Goal: Task Accomplishment & Management: Use online tool/utility

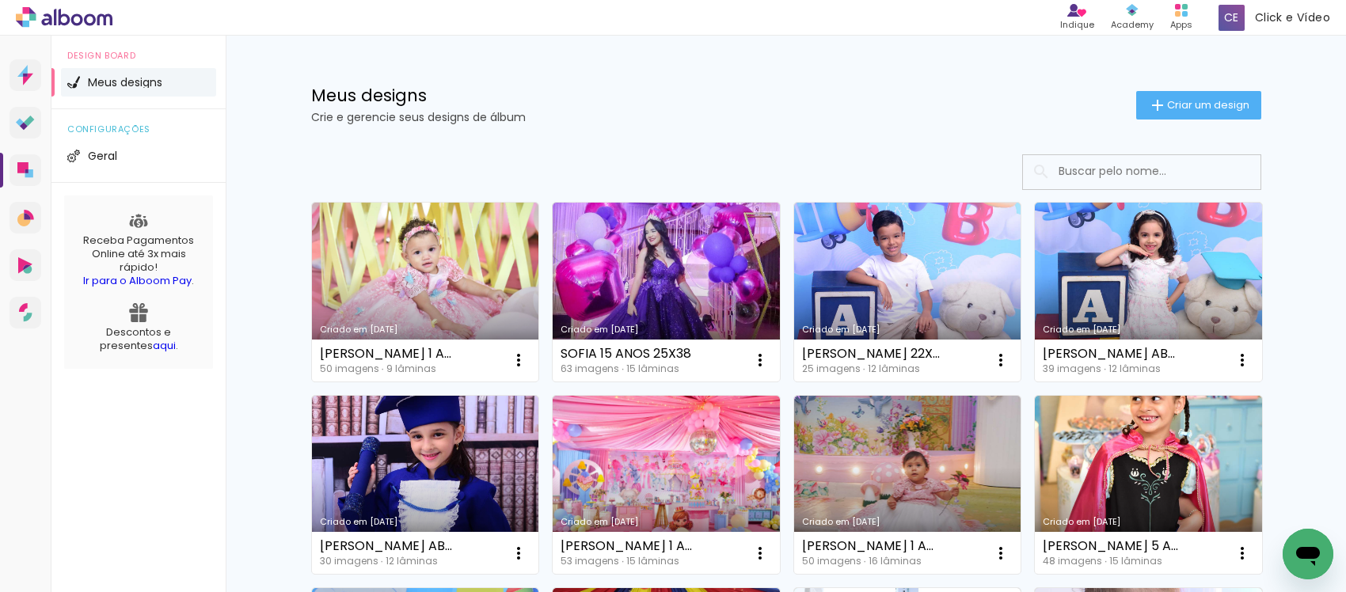
click at [797, 123] on div "Meus designs Crie e gerencie seus designs de álbum Criar um design" at bounding box center [785, 87] width 1029 height 103
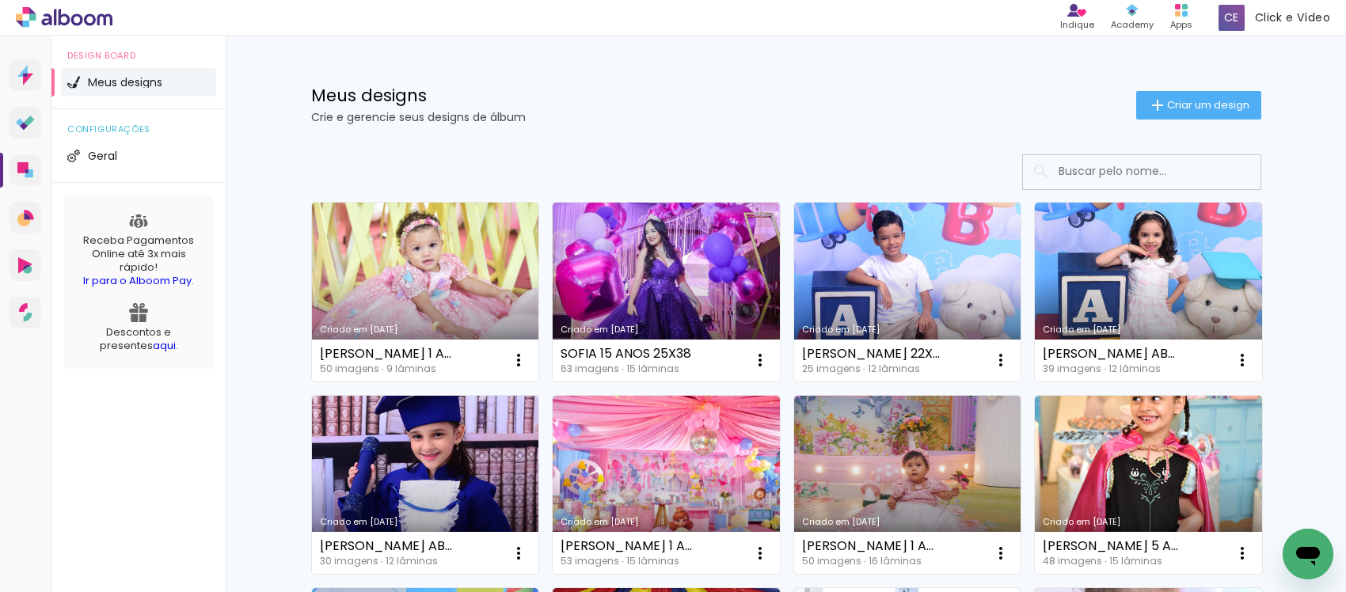
click at [408, 255] on link "Criado em [DATE]" at bounding box center [425, 292] width 227 height 179
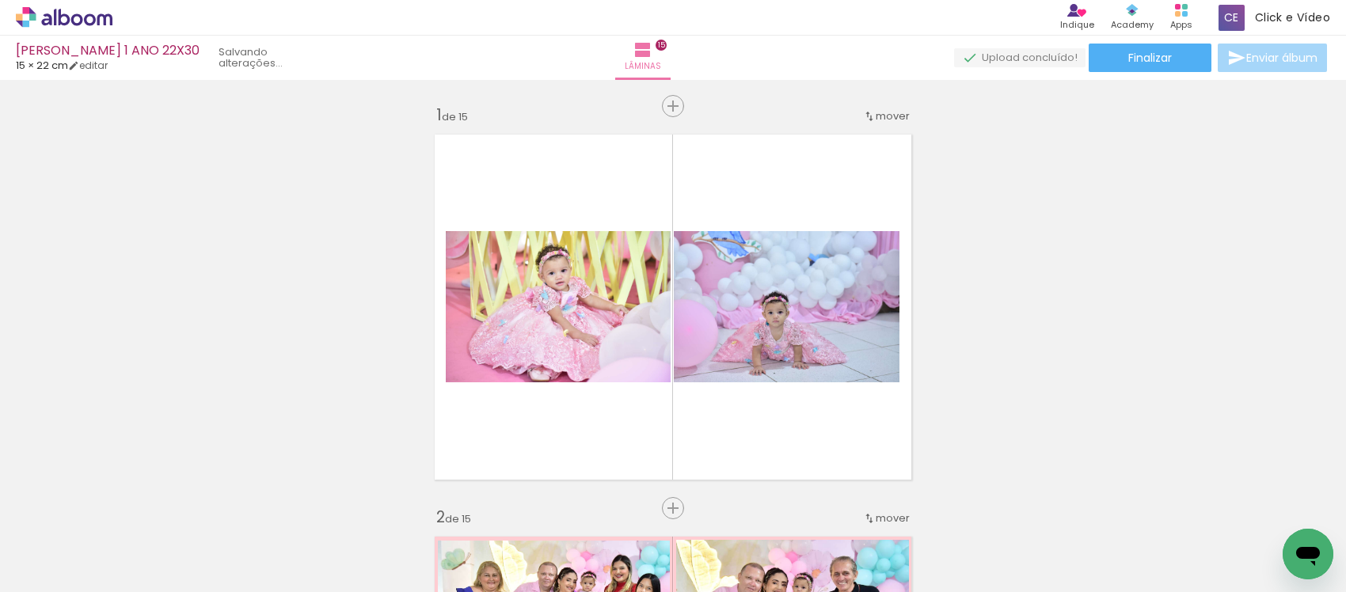
scroll to position [0, 3310]
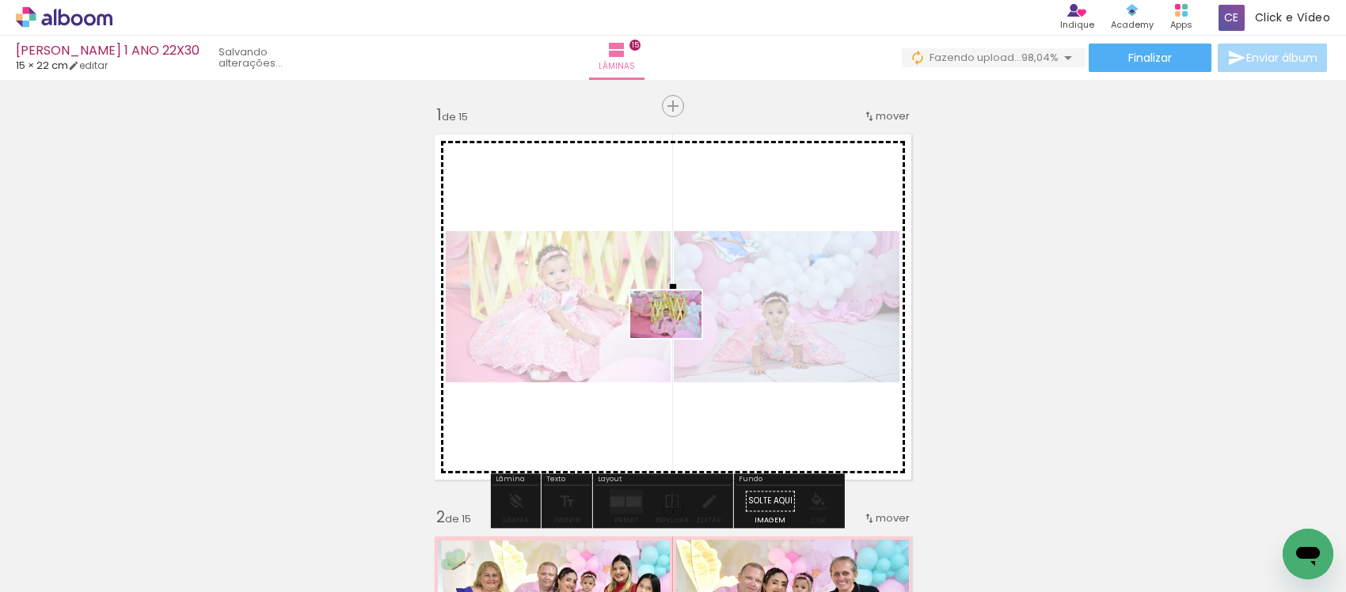
drag, startPoint x: 1269, startPoint y: 549, endPoint x: 678, endPoint y: 338, distance: 627.6
click at [678, 338] on quentale-workspace at bounding box center [673, 296] width 1346 height 592
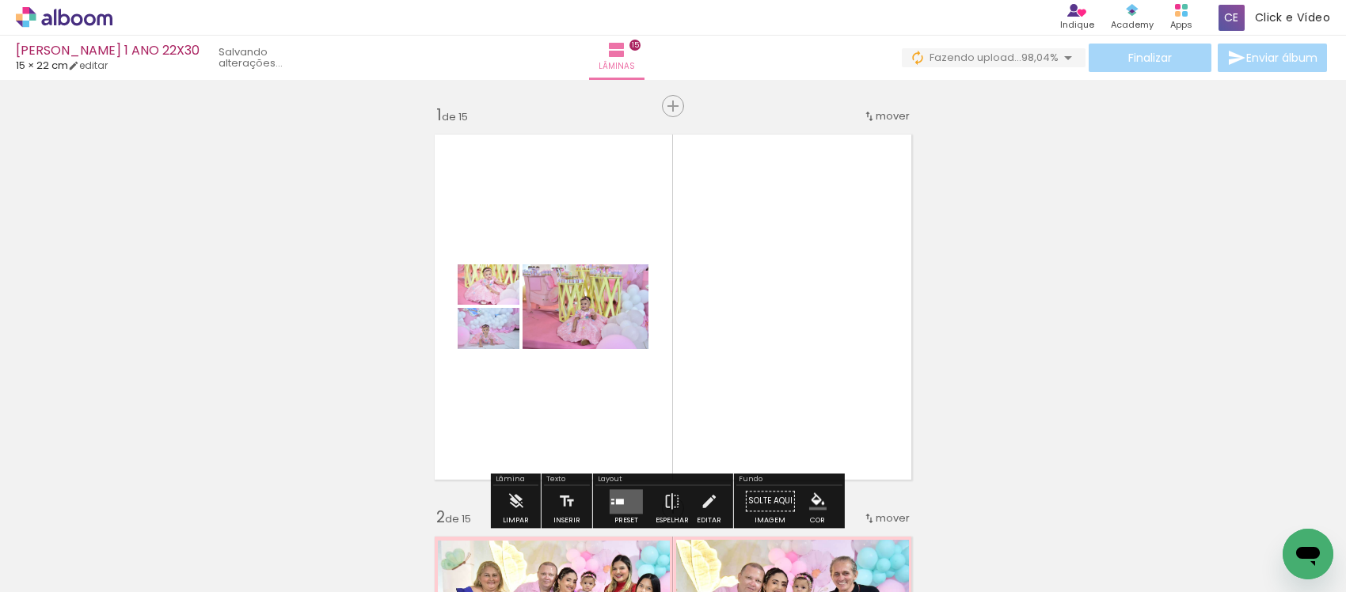
scroll to position [99, 0]
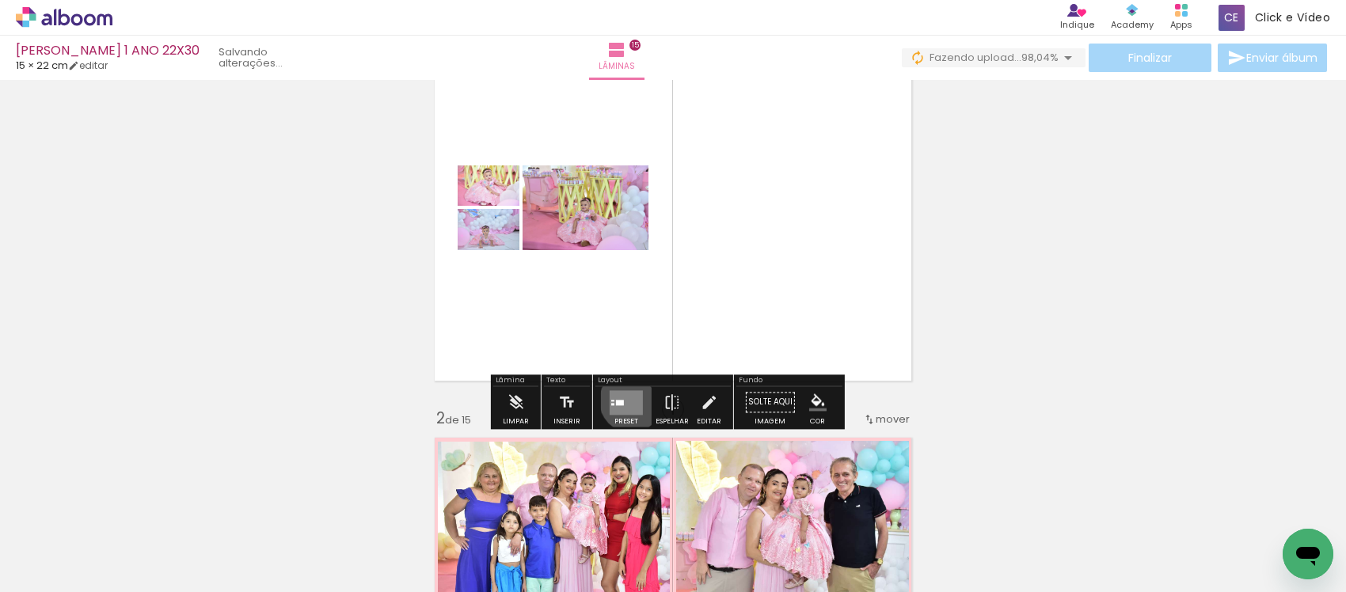
click at [627, 401] on quentale-layouter at bounding box center [625, 402] width 33 height 25
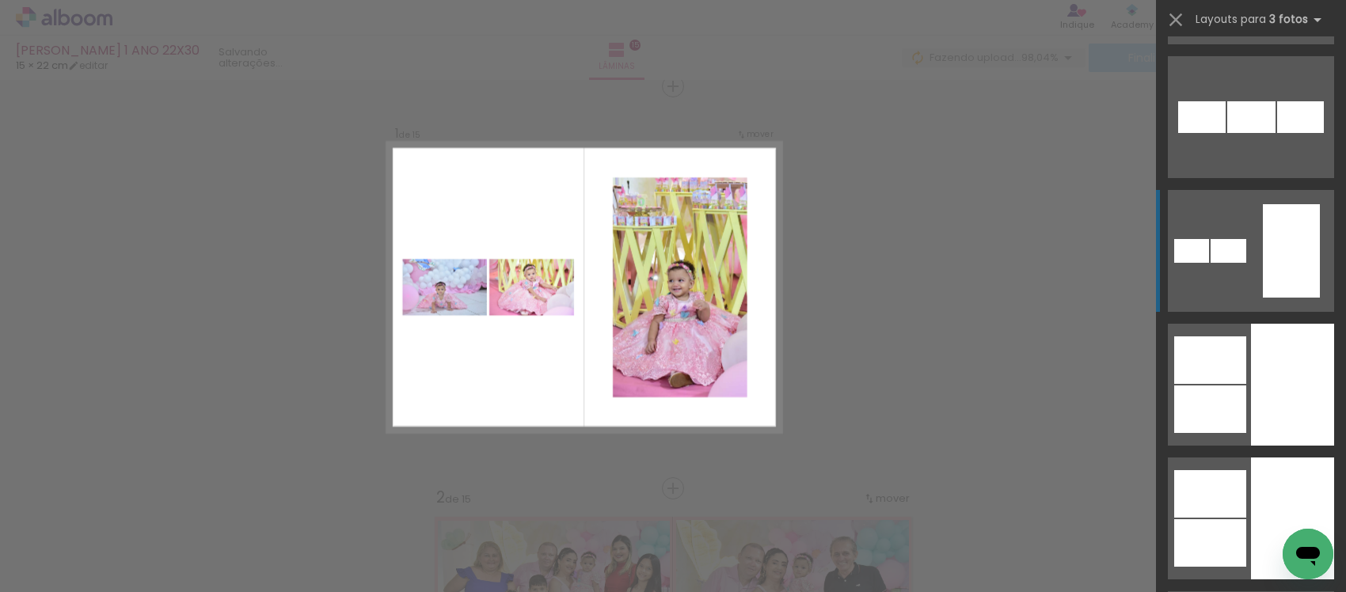
scroll to position [5442, 0]
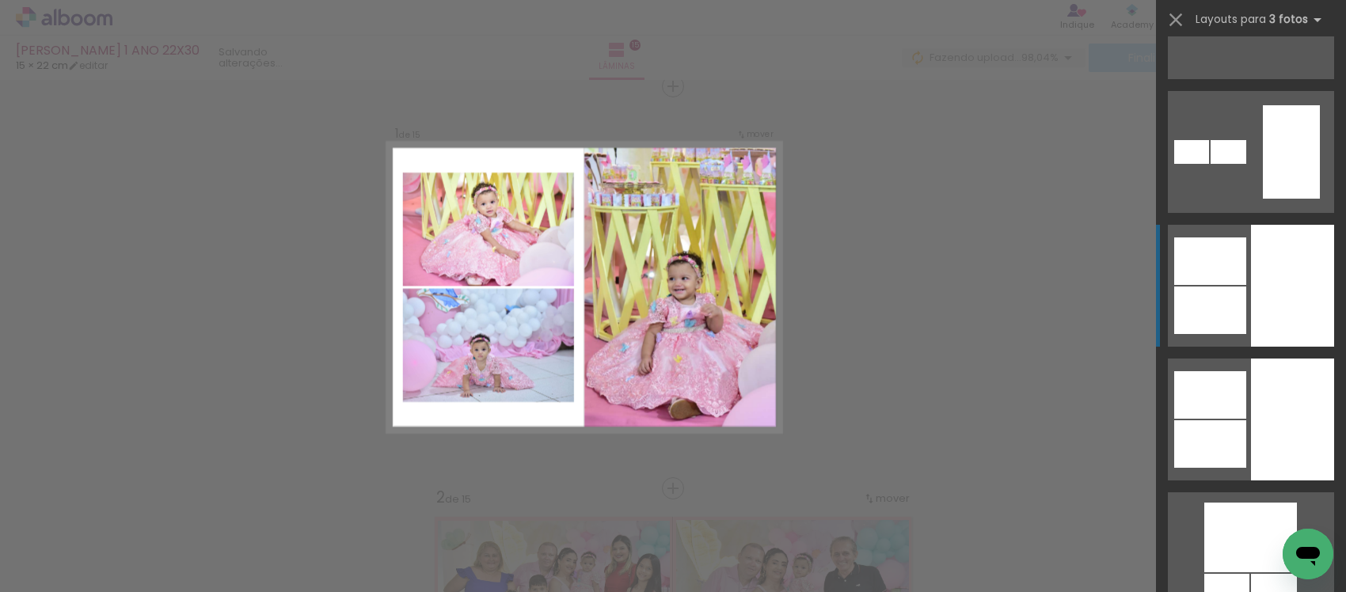
click at [1232, 244] on div at bounding box center [1210, 260] width 72 height 47
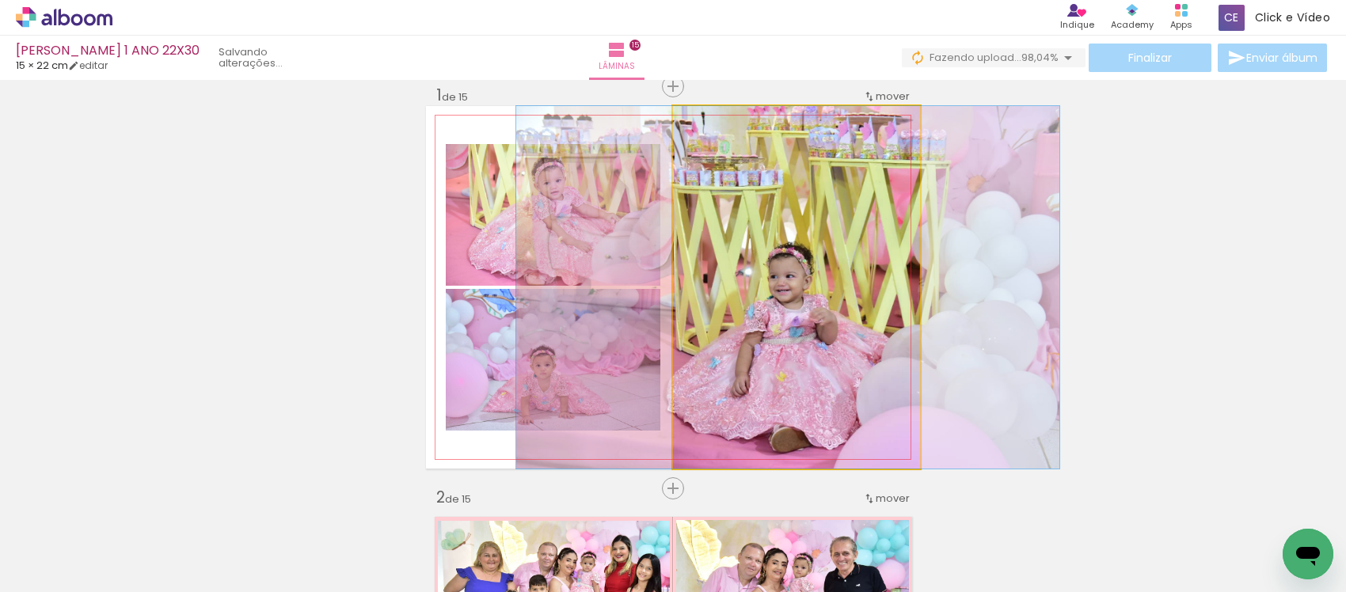
drag, startPoint x: 808, startPoint y: 341, endPoint x: 803, endPoint y: 309, distance: 32.0
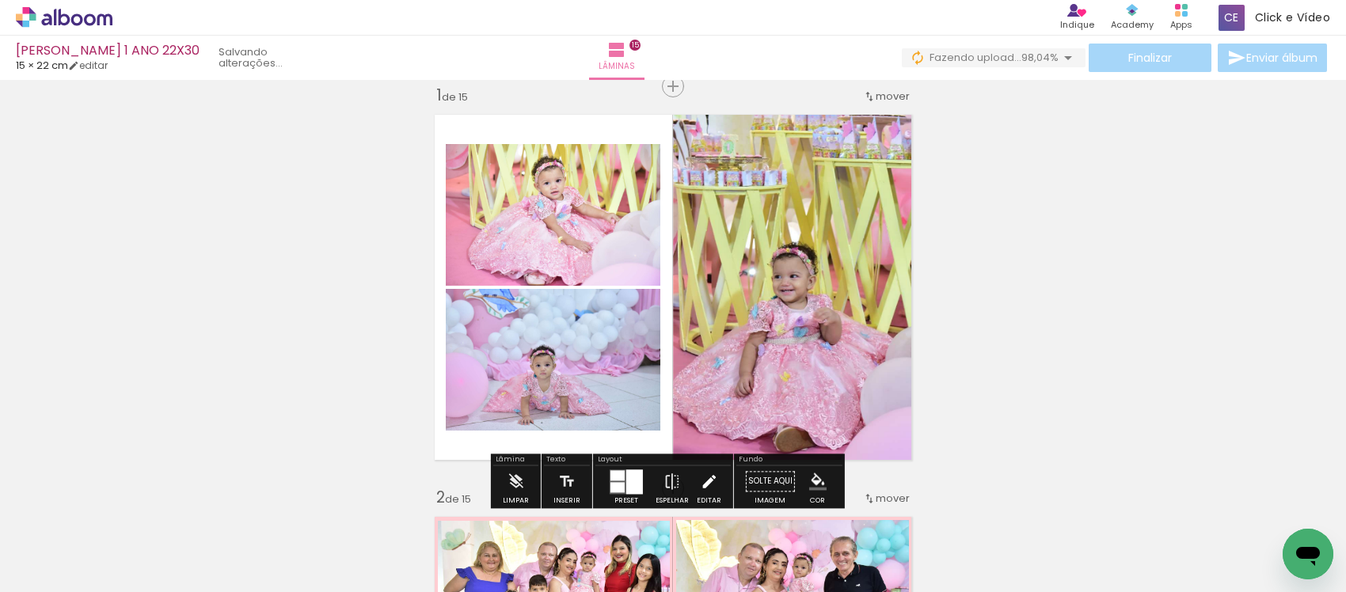
click at [703, 473] on iron-icon at bounding box center [708, 481] width 17 height 32
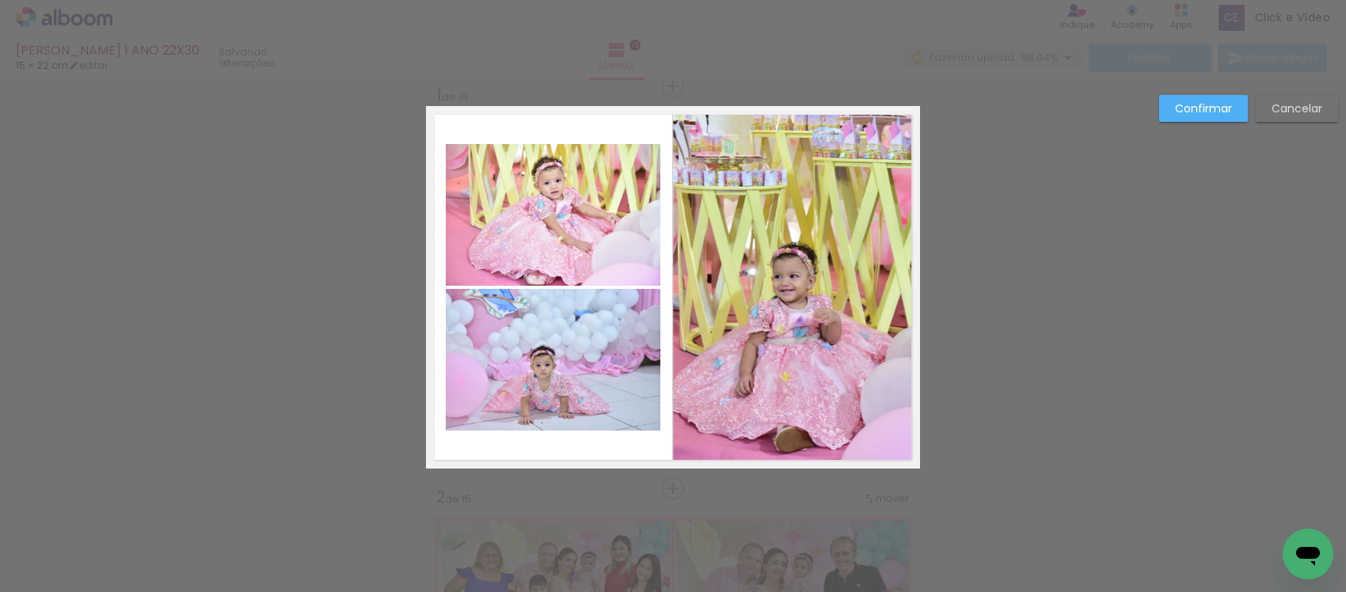
click at [558, 207] on quentale-photo at bounding box center [553, 215] width 214 height 142
click at [520, 337] on quentale-photo at bounding box center [553, 360] width 214 height 142
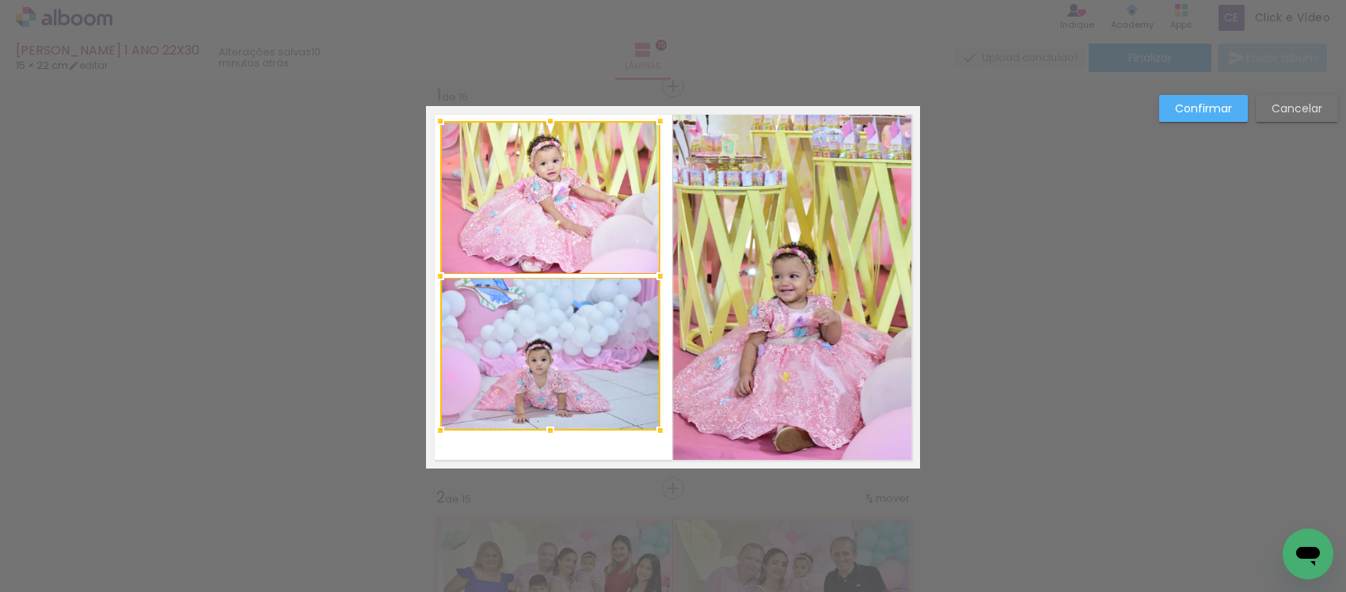
drag, startPoint x: 441, startPoint y: 149, endPoint x: 441, endPoint y: 137, distance: 11.9
click at [427, 120] on div at bounding box center [440, 121] width 32 height 32
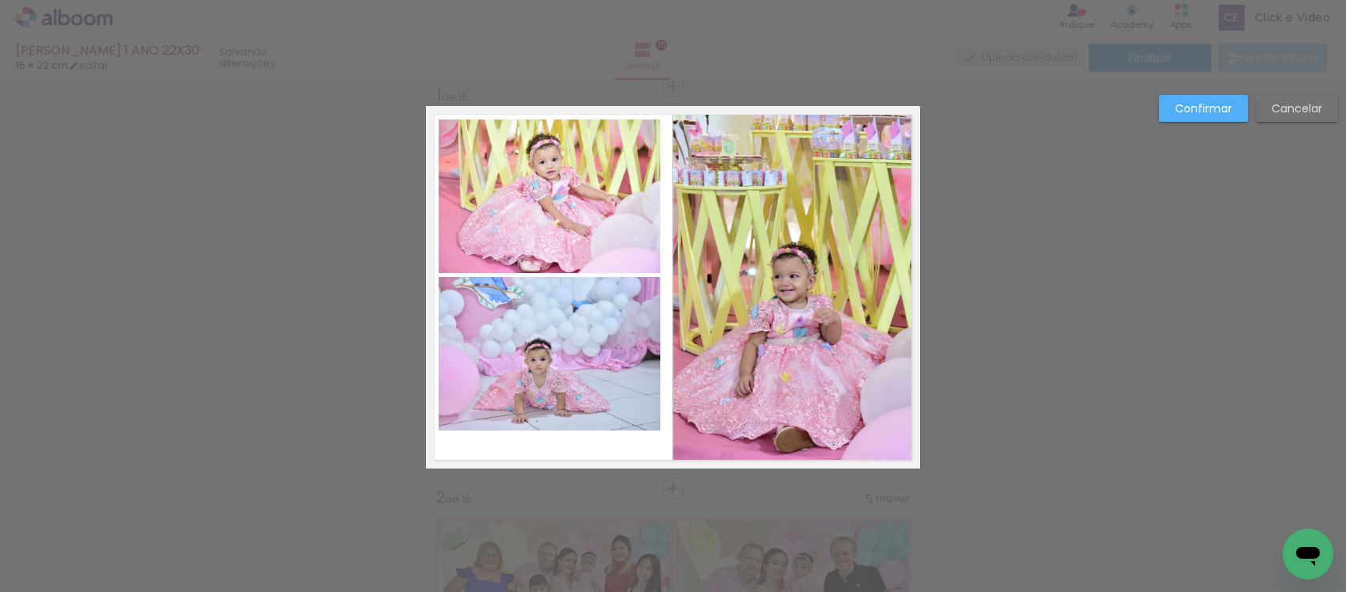
click at [526, 207] on quentale-photo at bounding box center [549, 197] width 222 height 154
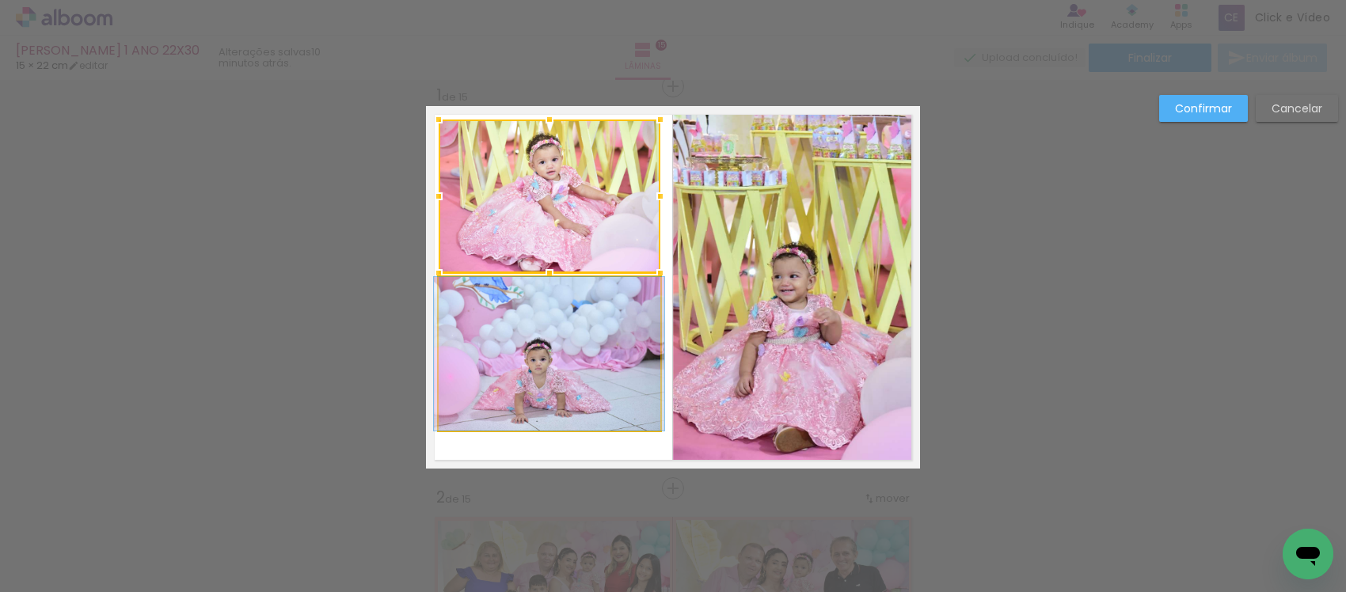
click at [572, 363] on quentale-photo at bounding box center [549, 354] width 222 height 154
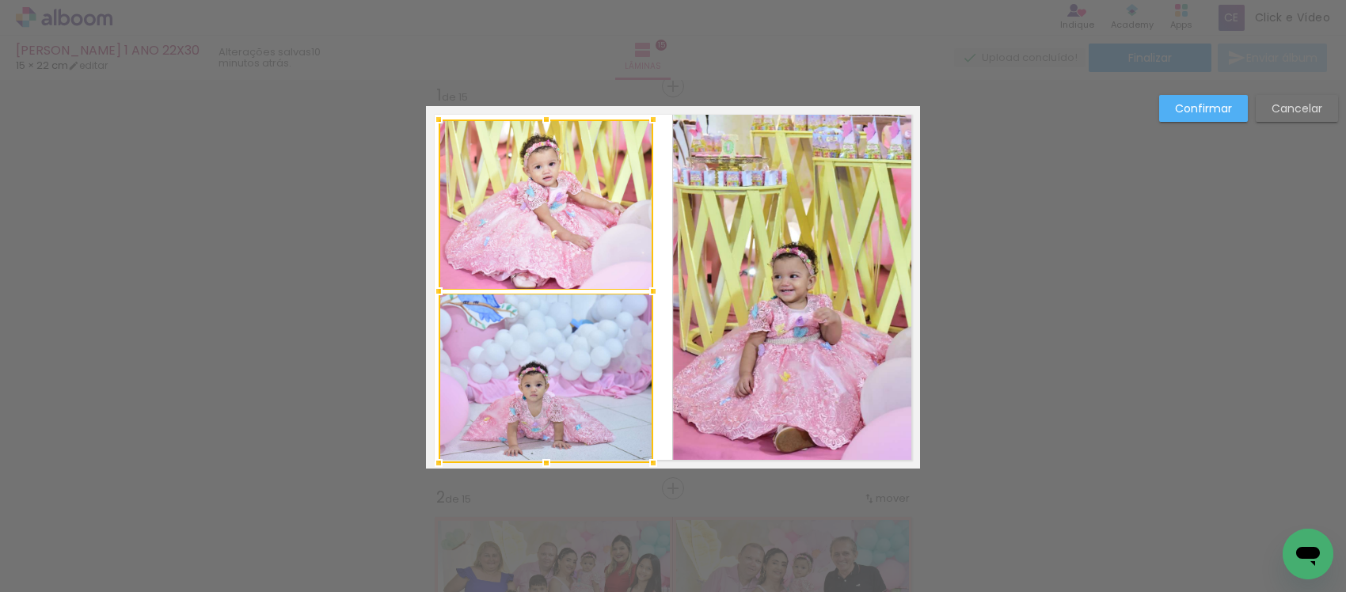
drag, startPoint x: 640, startPoint y: 446, endPoint x: 638, endPoint y: 456, distance: 10.4
click at [638, 456] on div at bounding box center [653, 463] width 32 height 32
click at [733, 302] on quentale-photo at bounding box center [796, 287] width 247 height 363
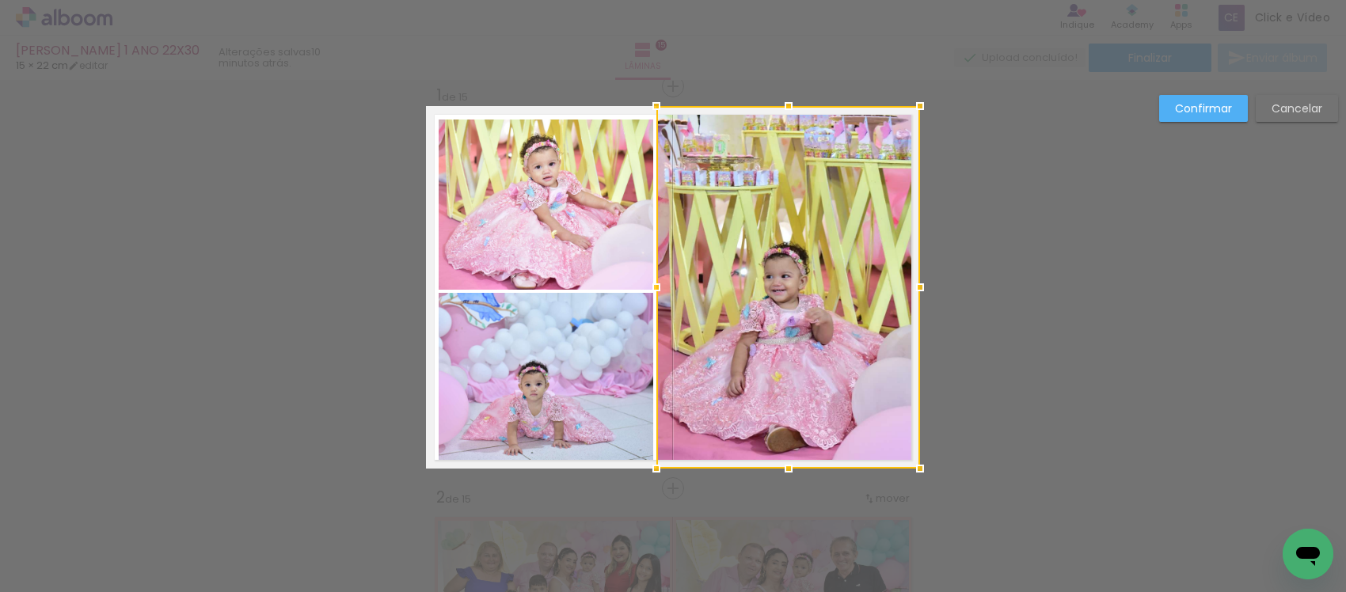
drag, startPoint x: 666, startPoint y: 283, endPoint x: 651, endPoint y: 290, distance: 16.3
click at [651, 290] on div at bounding box center [656, 287] width 32 height 32
click at [0, 0] on slot "Confirmar" at bounding box center [0, 0] width 0 height 0
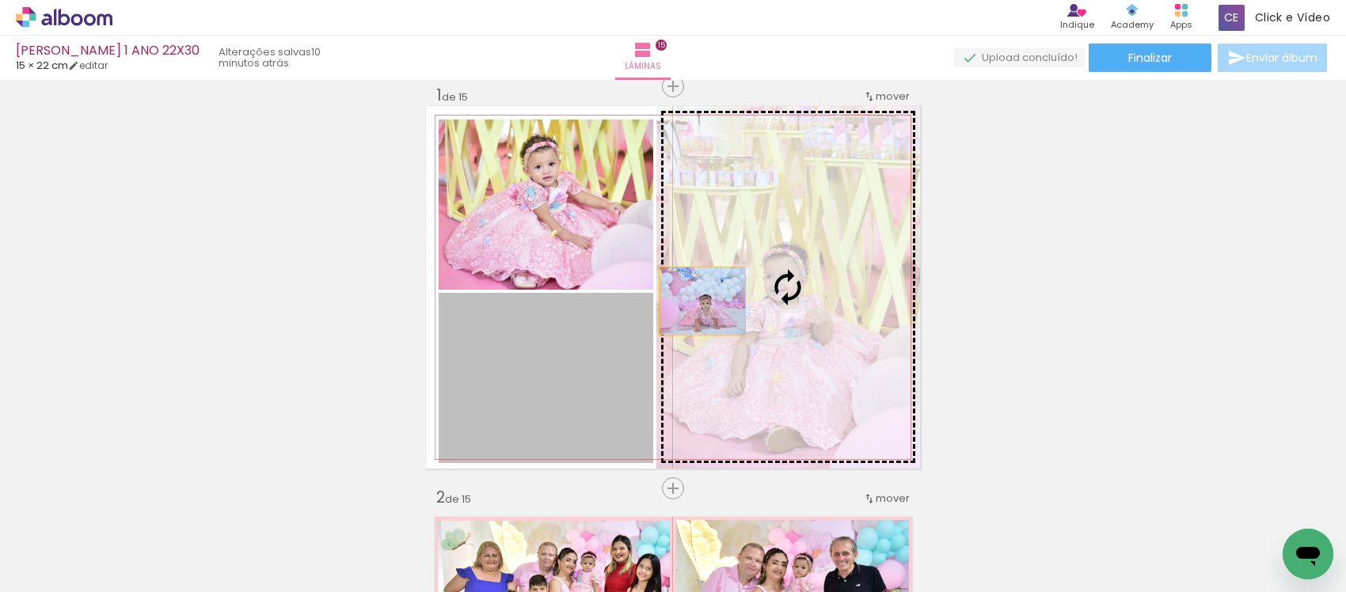
drag, startPoint x: 528, startPoint y: 393, endPoint x: 699, endPoint y: 298, distance: 195.2
click at [0, 0] on slot at bounding box center [0, 0] width 0 height 0
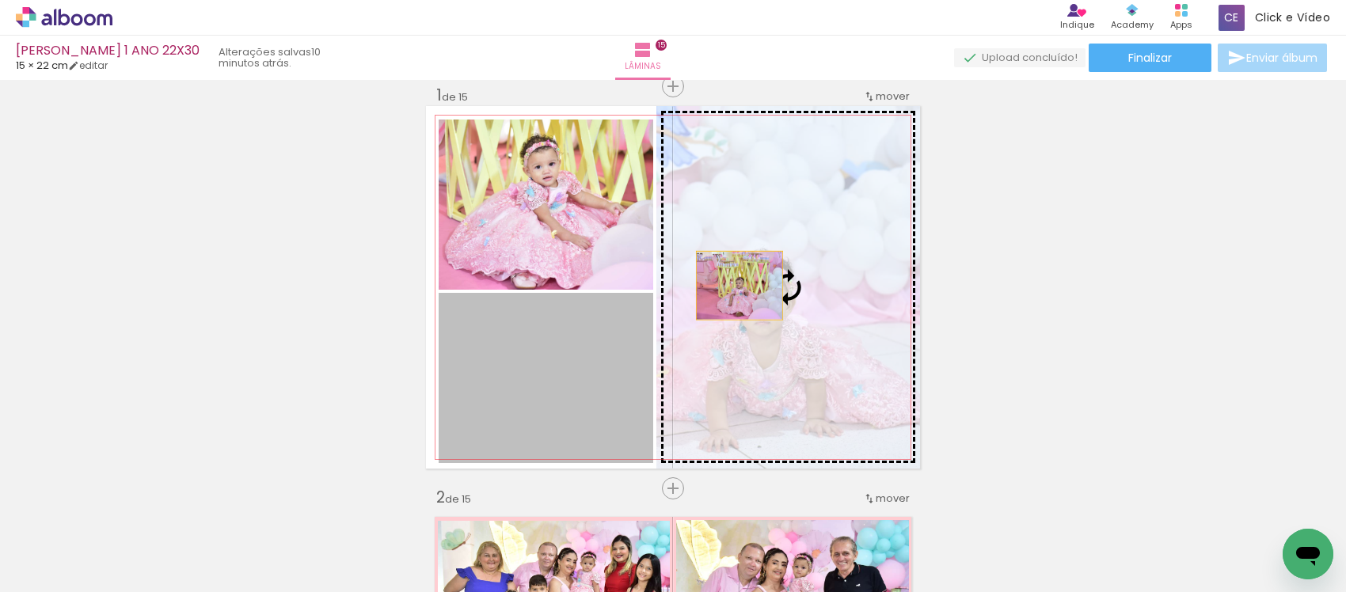
drag, startPoint x: 556, startPoint y: 388, endPoint x: 732, endPoint y: 286, distance: 203.2
click at [0, 0] on slot at bounding box center [0, 0] width 0 height 0
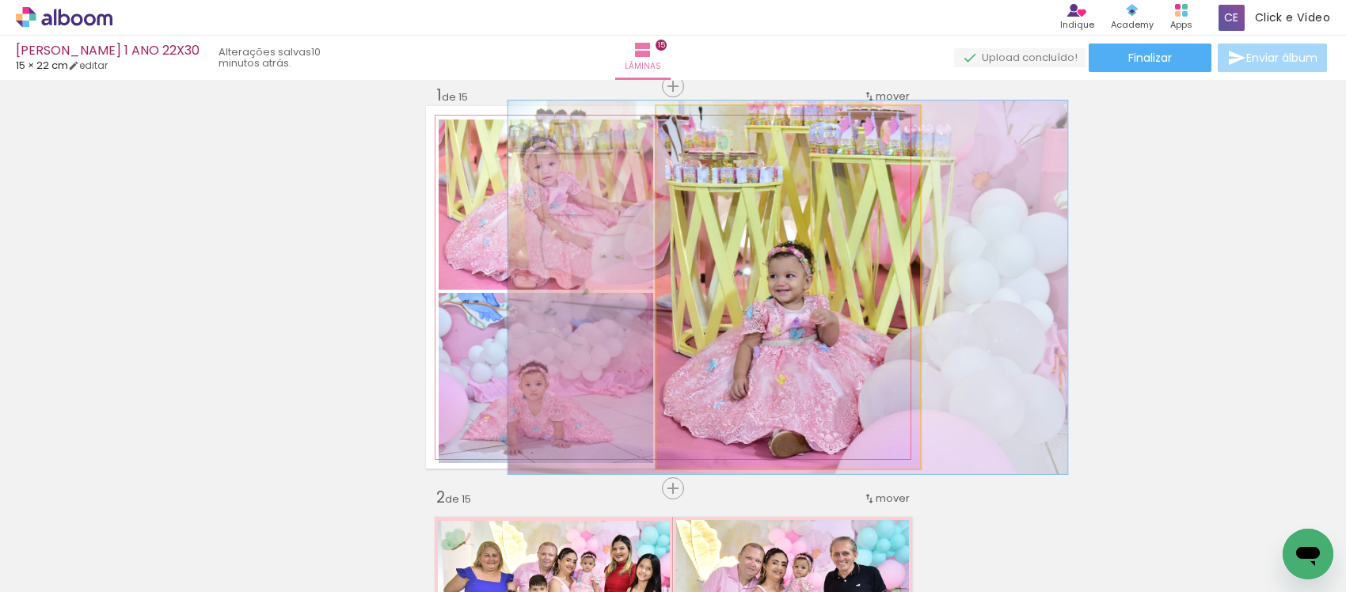
drag, startPoint x: 685, startPoint y: 123, endPoint x: 687, endPoint y: 143, distance: 19.9
click at [687, 143] on quentale-photo at bounding box center [788, 287] width 264 height 363
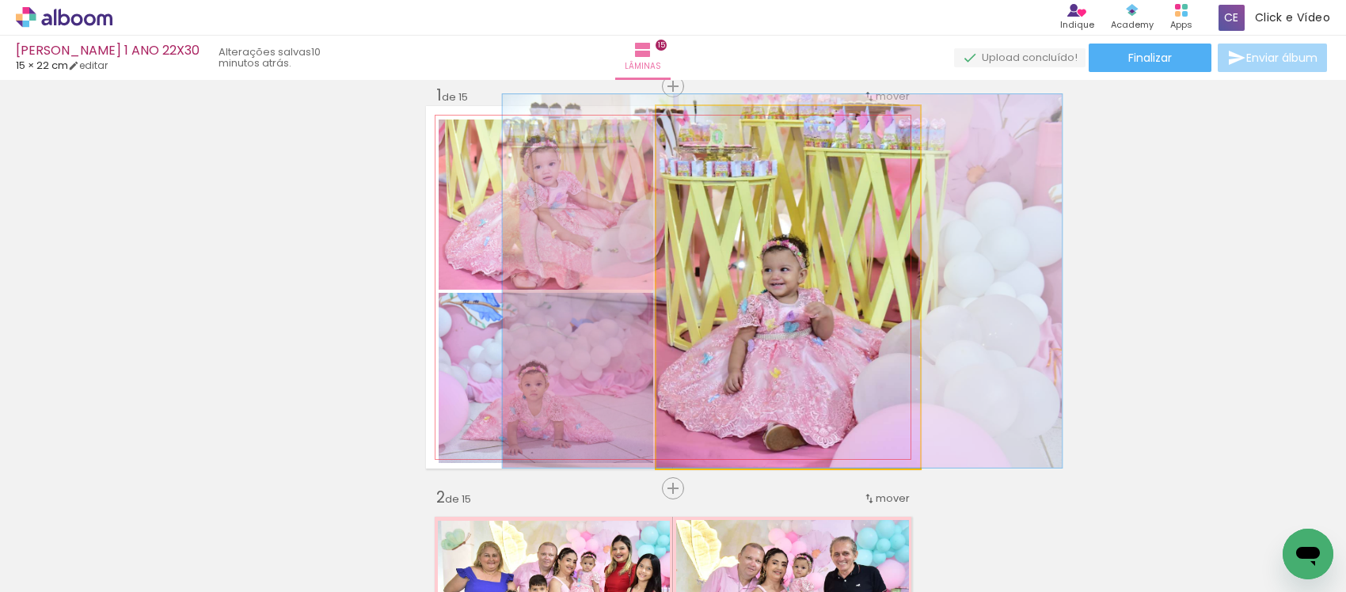
drag, startPoint x: 776, startPoint y: 408, endPoint x: 764, endPoint y: 344, distance: 64.4
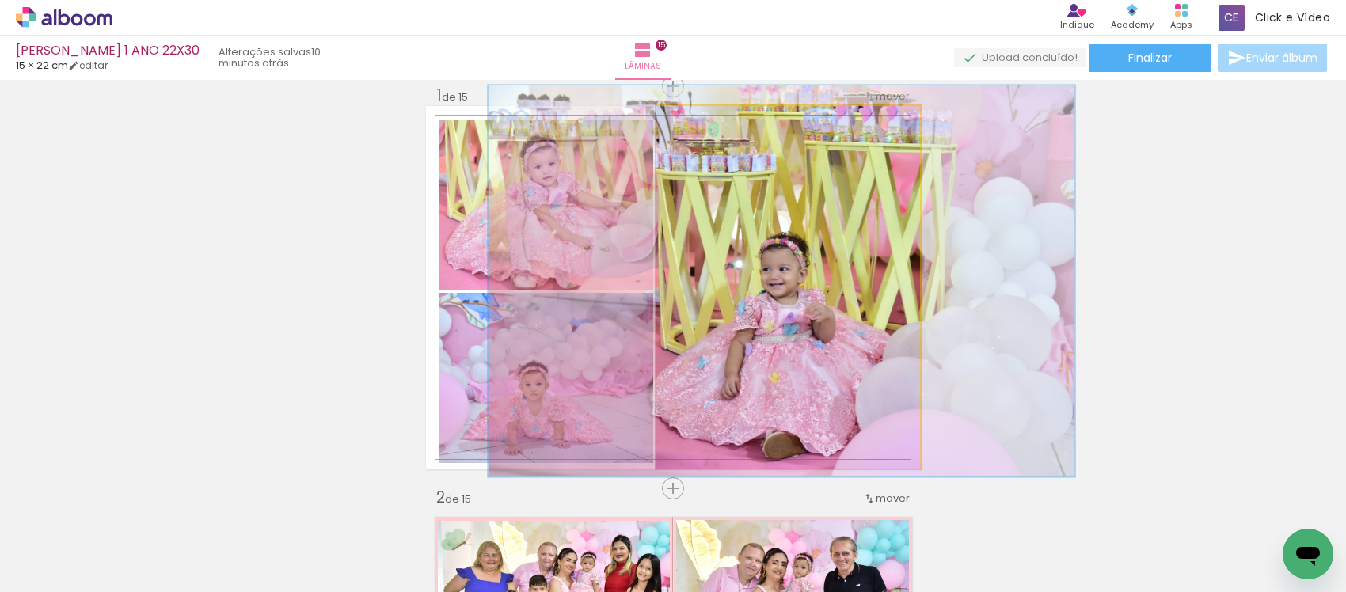
drag, startPoint x: 686, startPoint y: 117, endPoint x: 689, endPoint y: 131, distance: 14.6
click at [689, 131] on div at bounding box center [697, 122] width 25 height 25
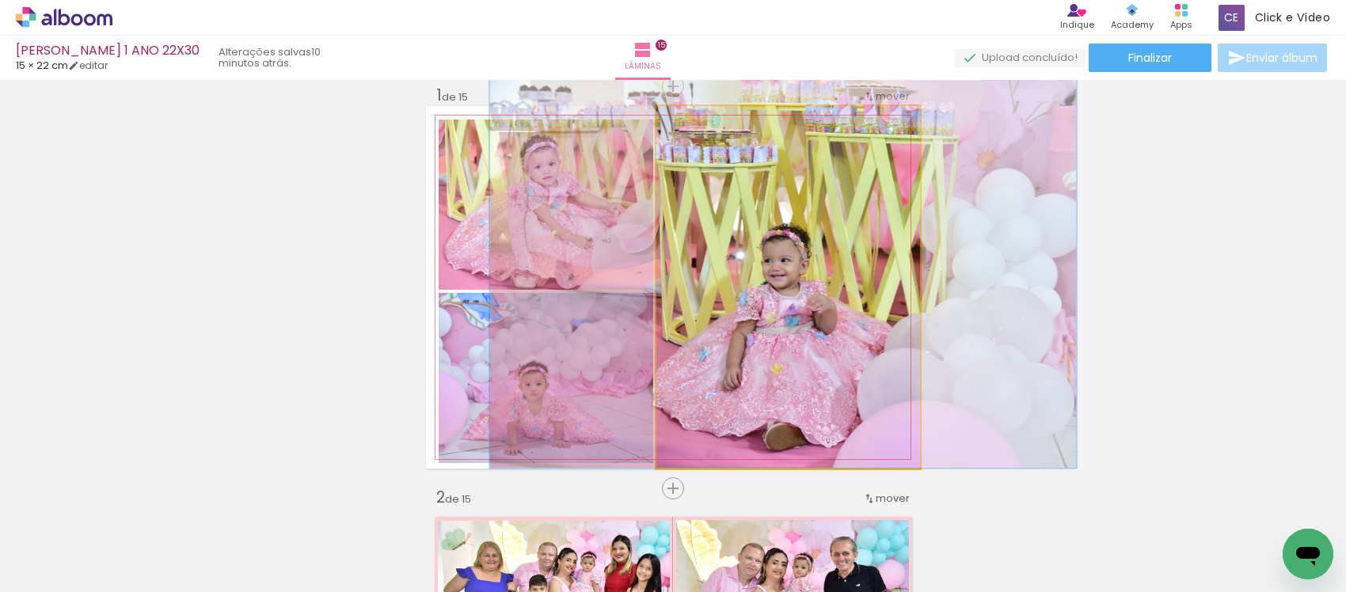
drag, startPoint x: 792, startPoint y: 409, endPoint x: 781, endPoint y: 315, distance: 94.8
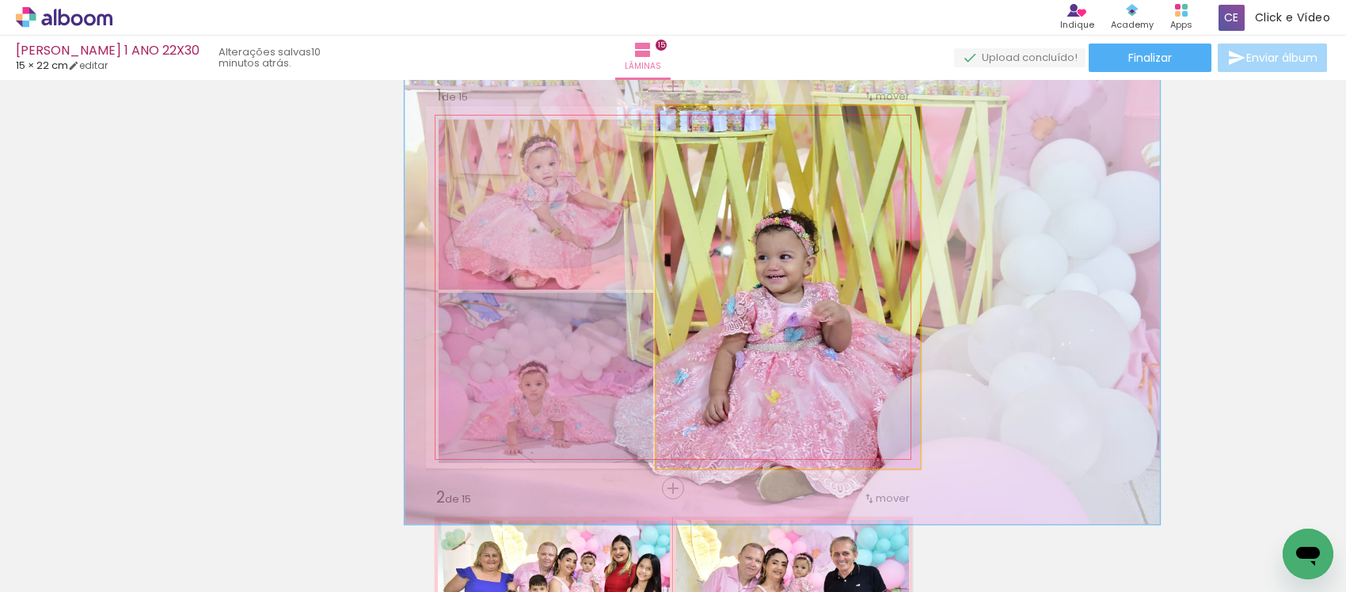
drag, startPoint x: 690, startPoint y: 112, endPoint x: 710, endPoint y: 136, distance: 30.9
type paper-slider "140"
click at [710, 135] on quentale-photo at bounding box center [788, 287] width 264 height 363
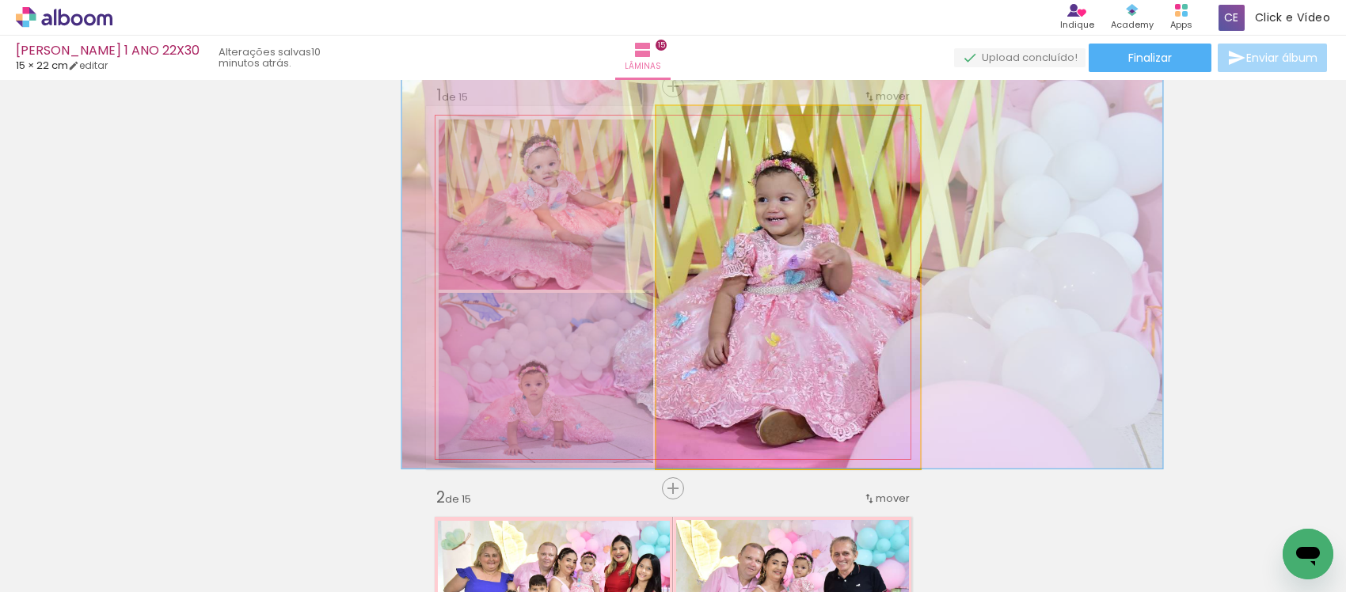
drag, startPoint x: 776, startPoint y: 378, endPoint x: 777, endPoint y: 248, distance: 129.8
drag, startPoint x: 777, startPoint y: 326, endPoint x: 774, endPoint y: 317, distance: 10.0
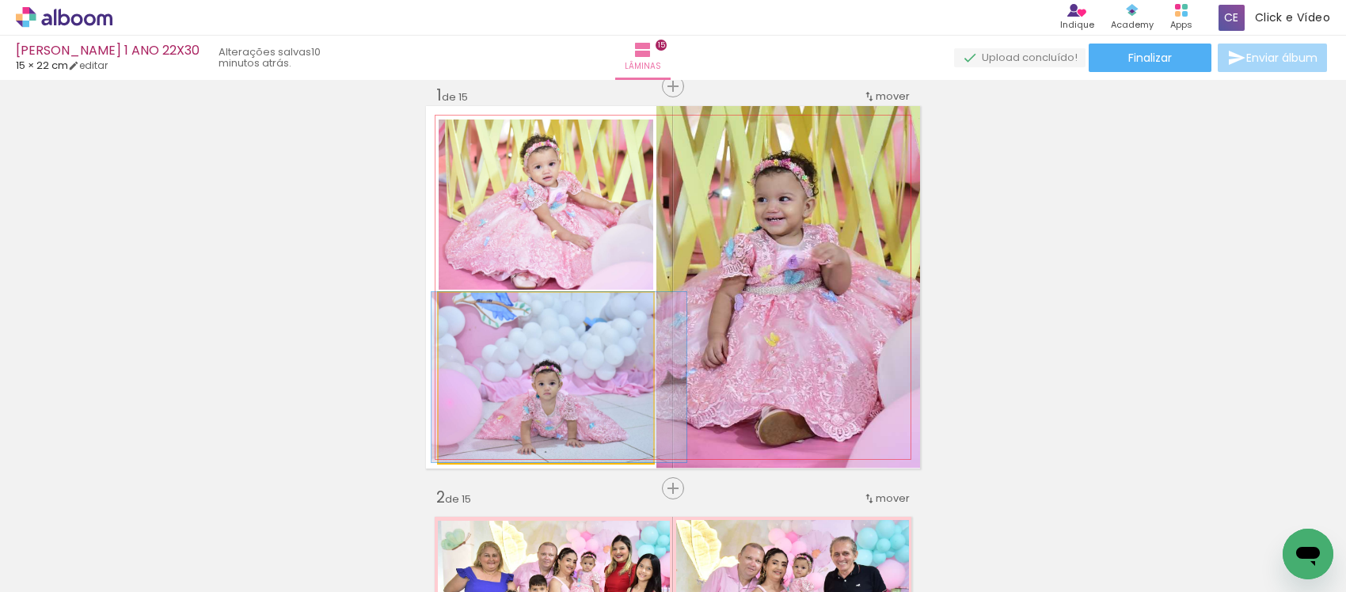
drag, startPoint x: 554, startPoint y: 401, endPoint x: 564, endPoint y: 382, distance: 22.3
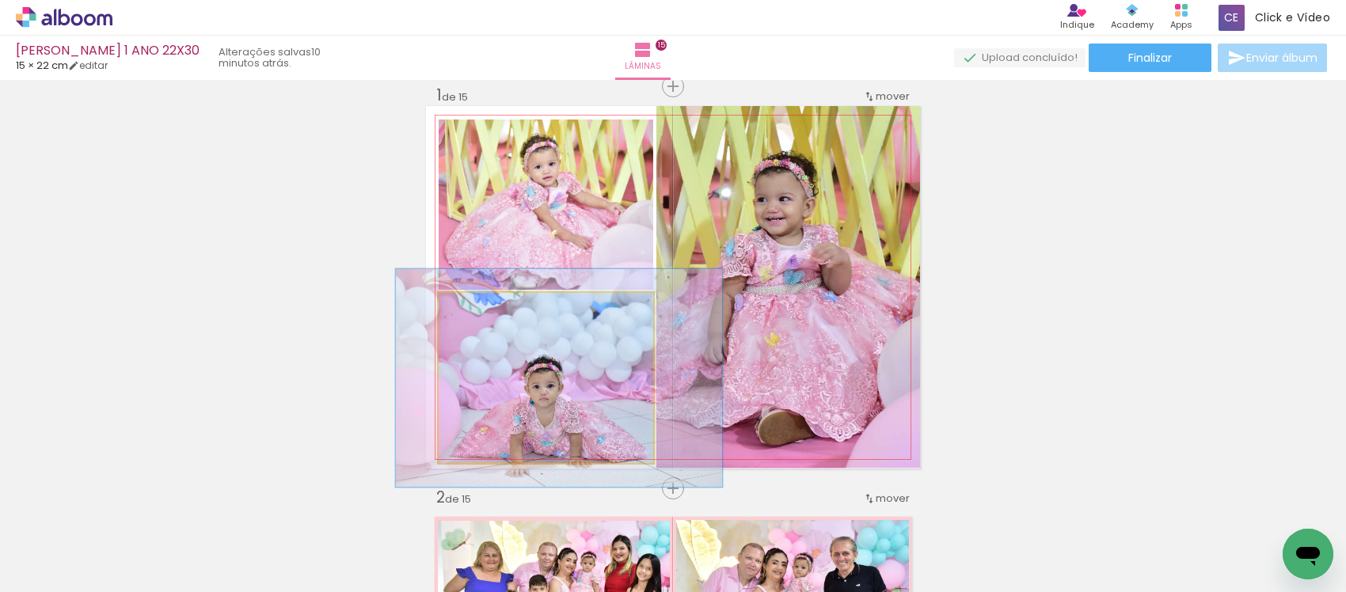
drag, startPoint x: 469, startPoint y: 309, endPoint x: 484, endPoint y: 317, distance: 17.4
click at [484, 317] on div at bounding box center [492, 309] width 25 height 25
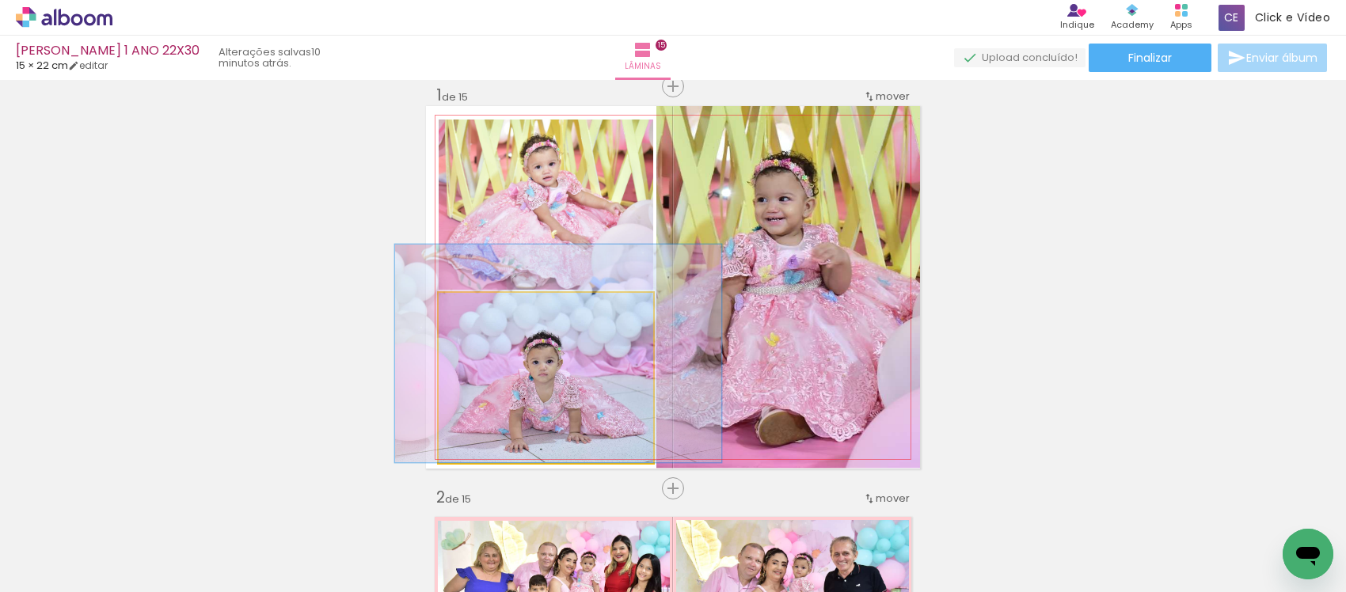
drag, startPoint x: 529, startPoint y: 410, endPoint x: 528, endPoint y: 364, distance: 45.9
type paper-slider "132"
click at [483, 311] on div at bounding box center [495, 309] width 25 height 25
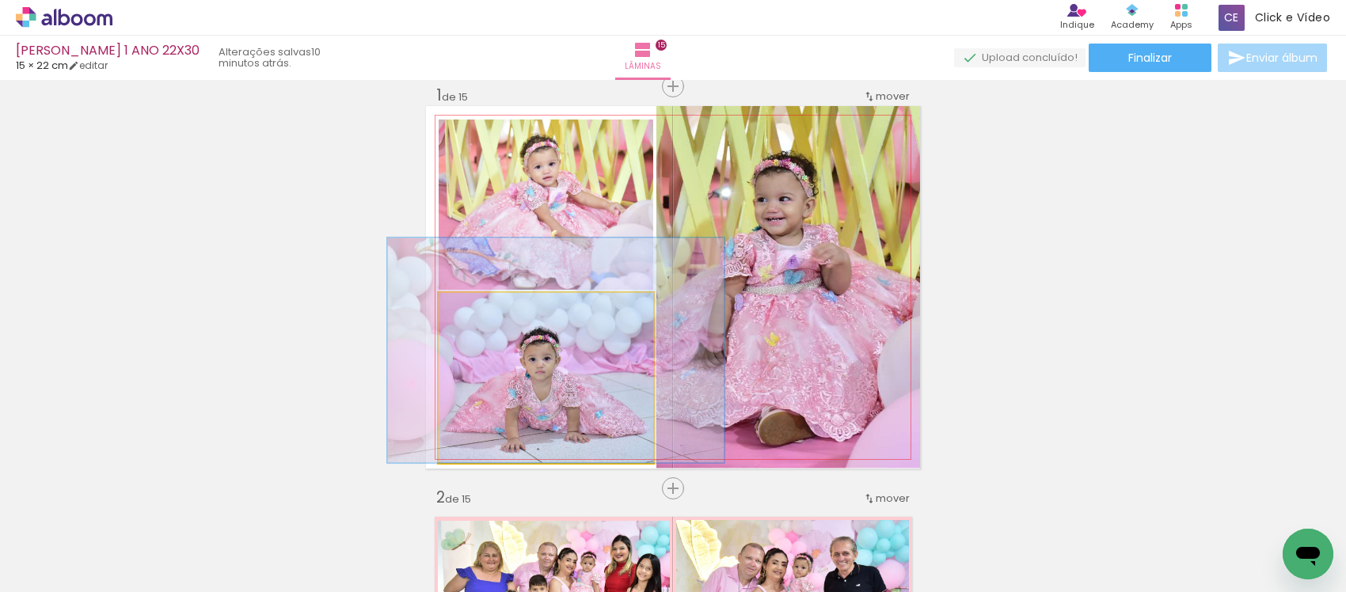
drag, startPoint x: 541, startPoint y: 401, endPoint x: 538, endPoint y: 361, distance: 40.4
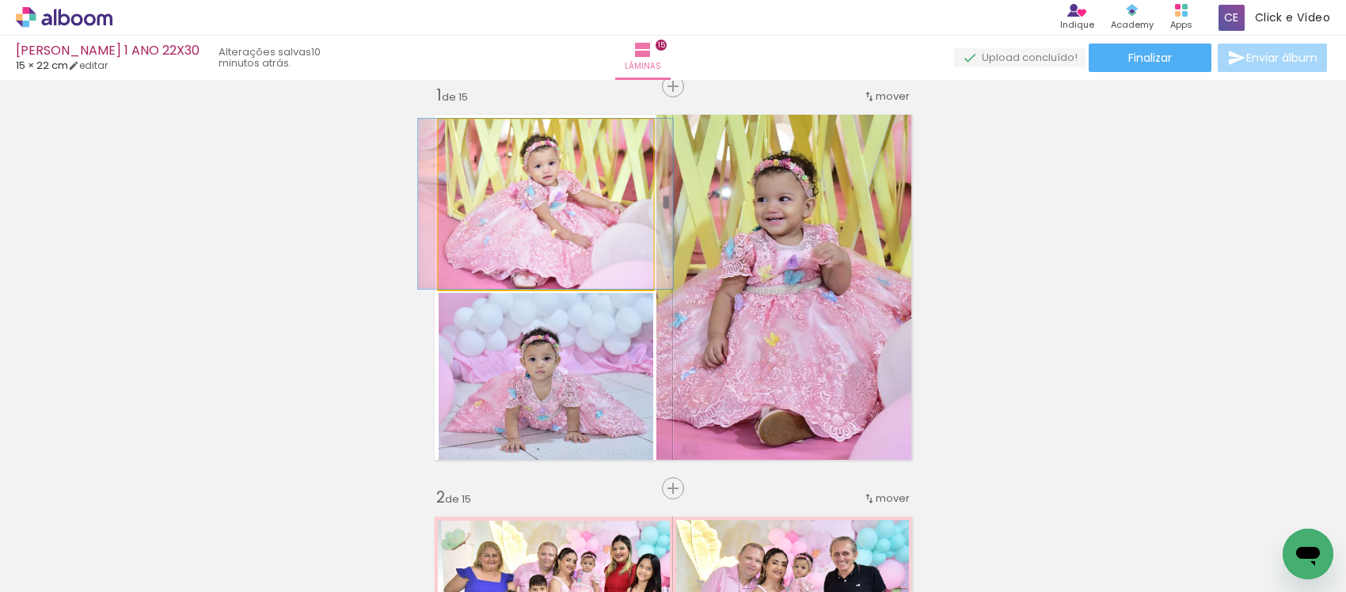
drag, startPoint x: 514, startPoint y: 260, endPoint x: 513, endPoint y: 239, distance: 20.6
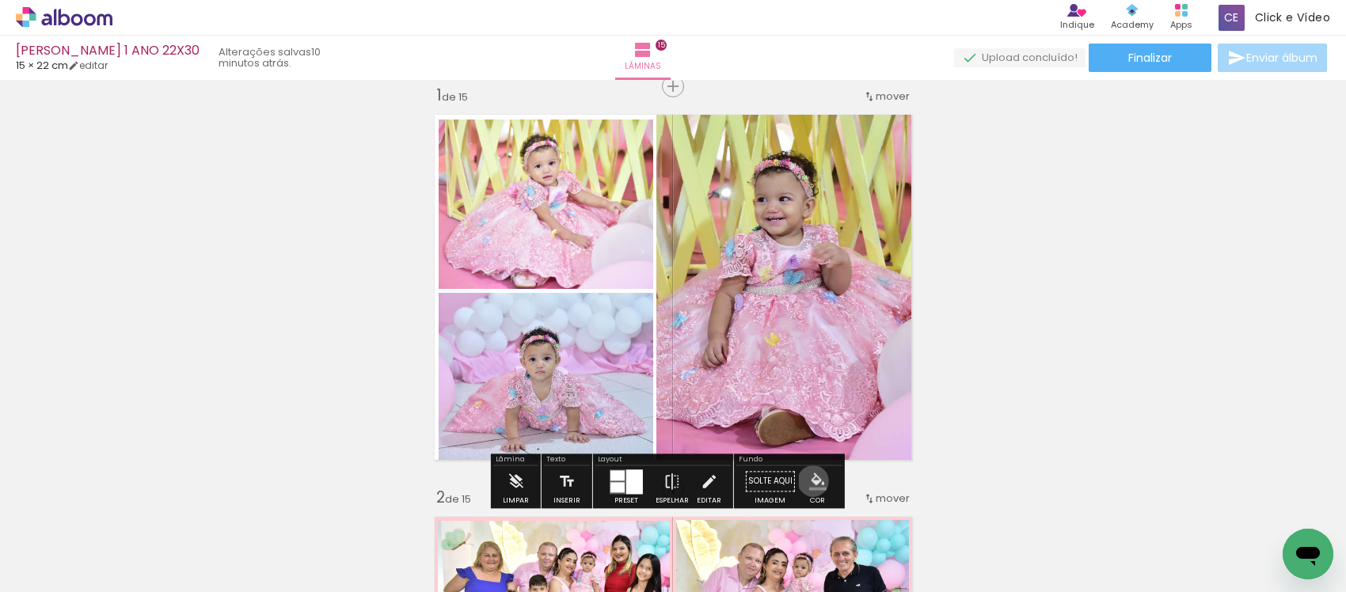
click at [809, 481] on iron-icon "color picker" at bounding box center [817, 481] width 17 height 17
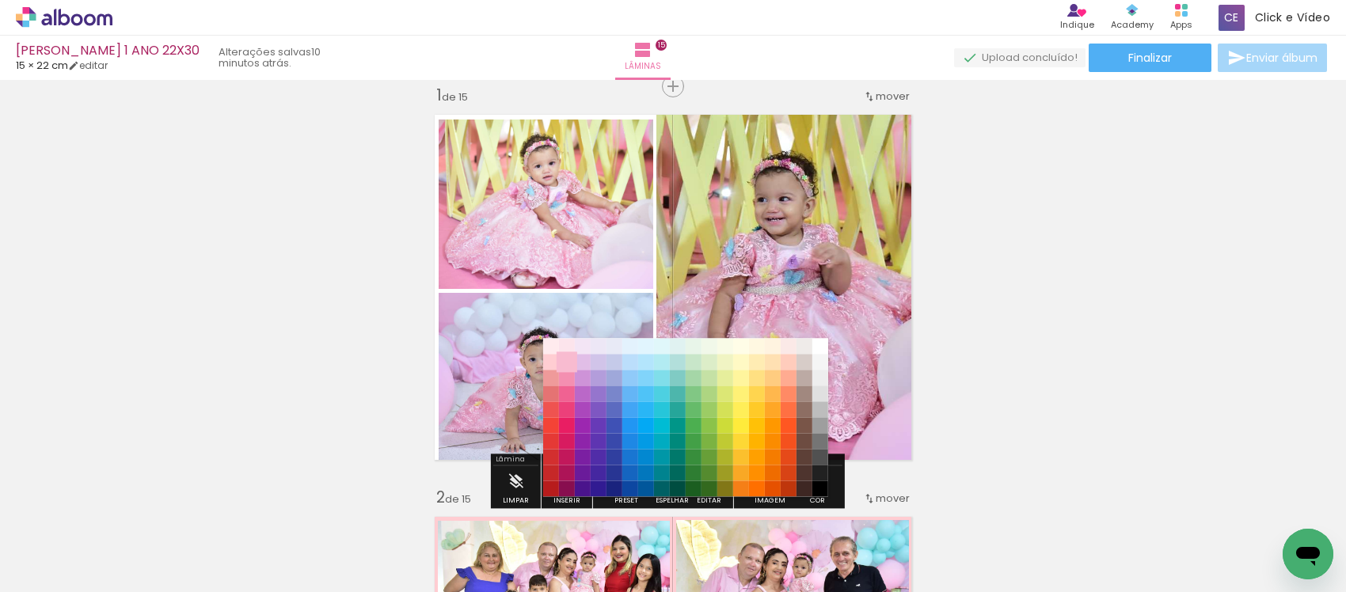
click at [562, 361] on paper-item "#f8bbd0" at bounding box center [566, 363] width 16 height 16
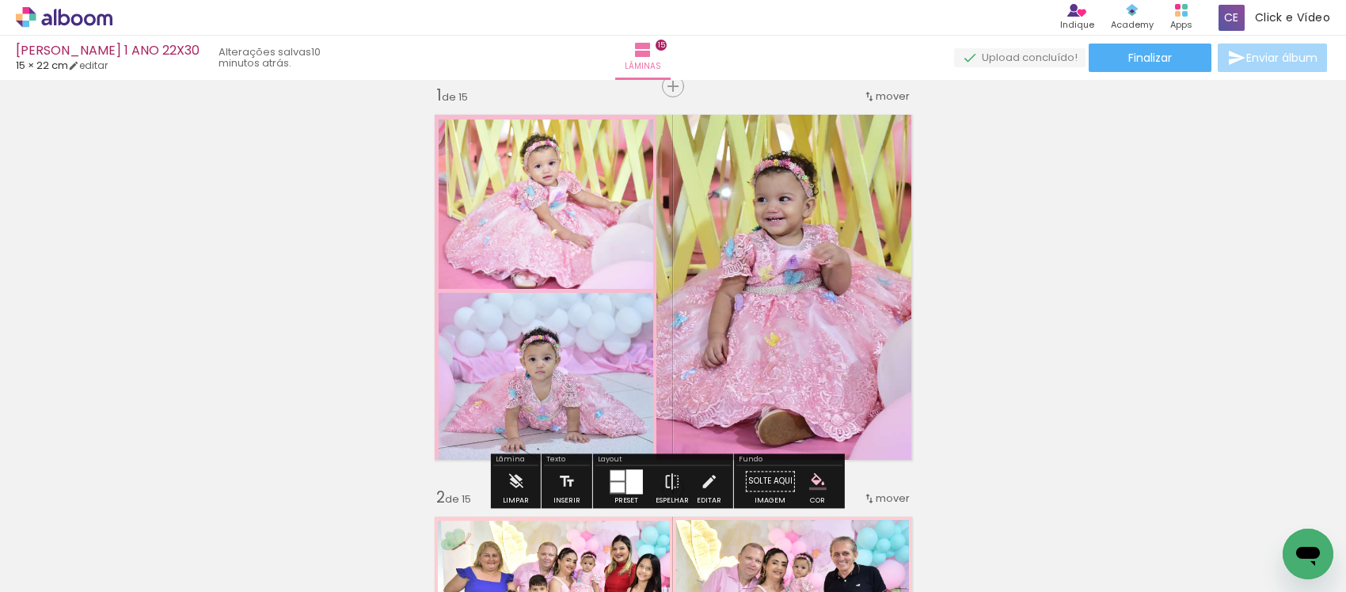
click at [809, 476] on iron-icon "color picker" at bounding box center [817, 481] width 17 height 17
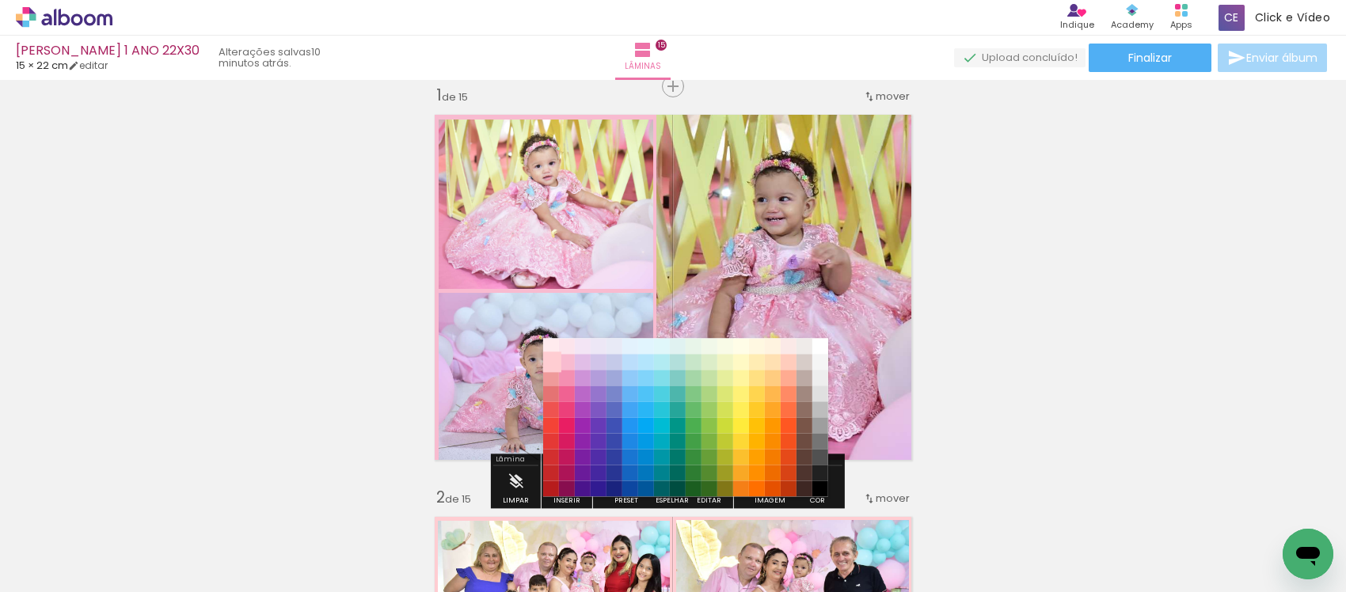
click at [548, 357] on paper-item "#ffcdd2" at bounding box center [550, 363] width 16 height 16
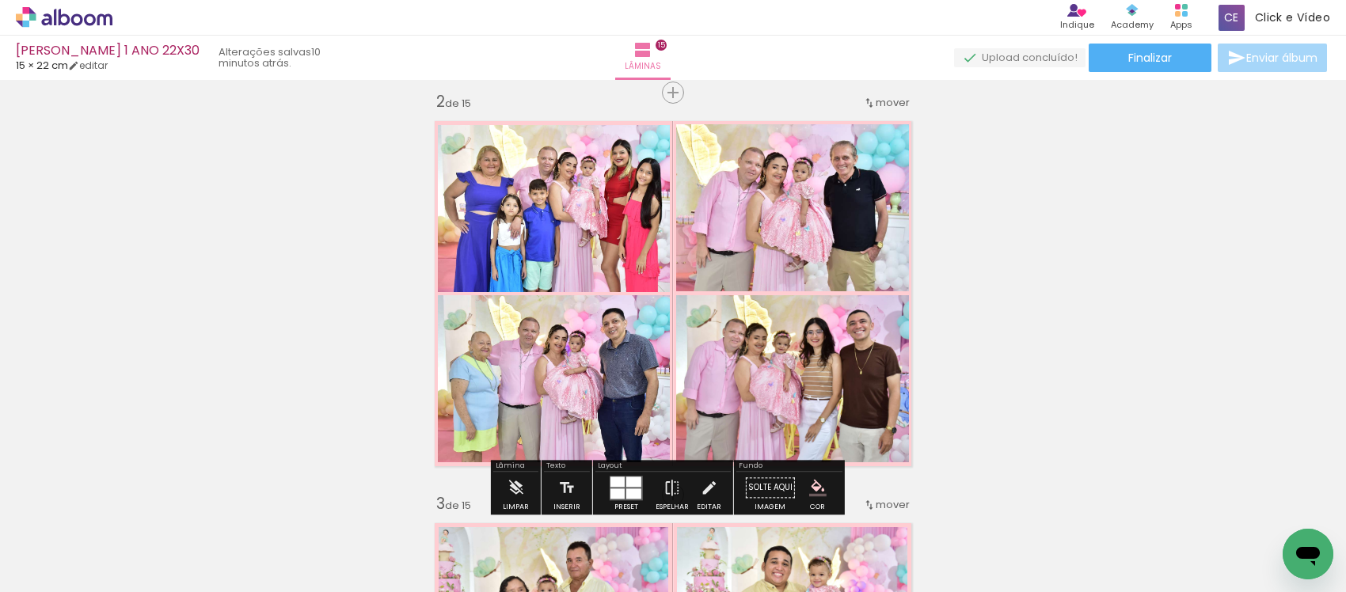
scroll to position [0, 0]
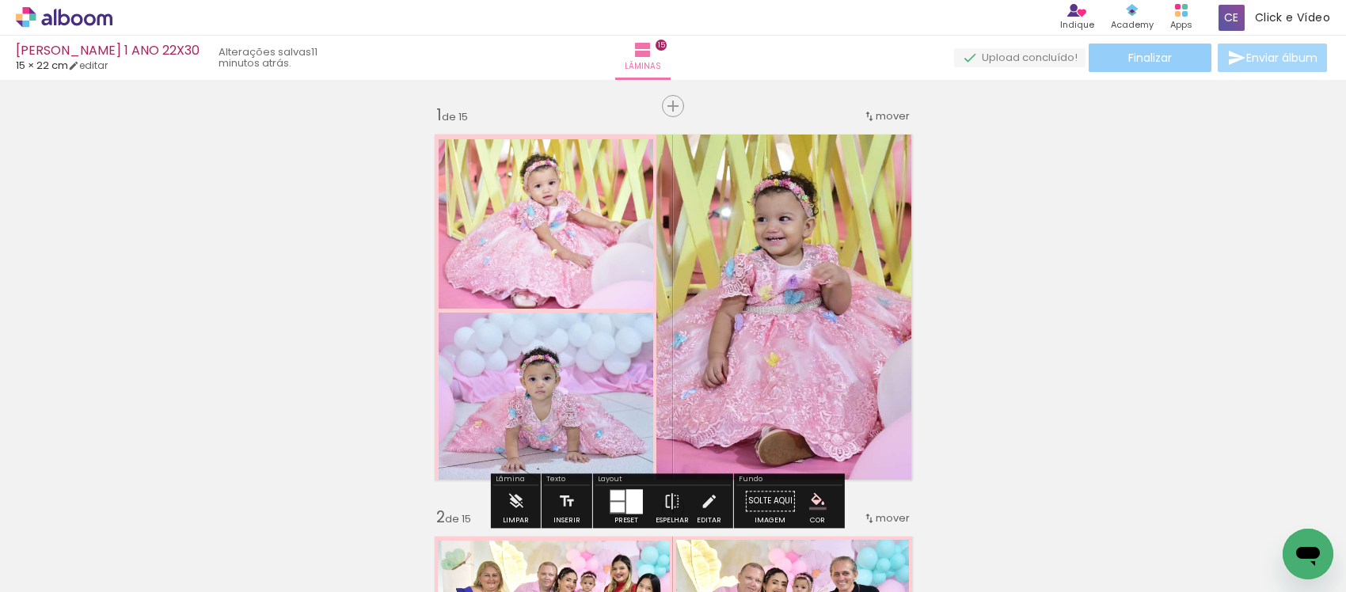
click at [1101, 54] on paper-button "Finalizar" at bounding box center [1149, 58] width 123 height 28
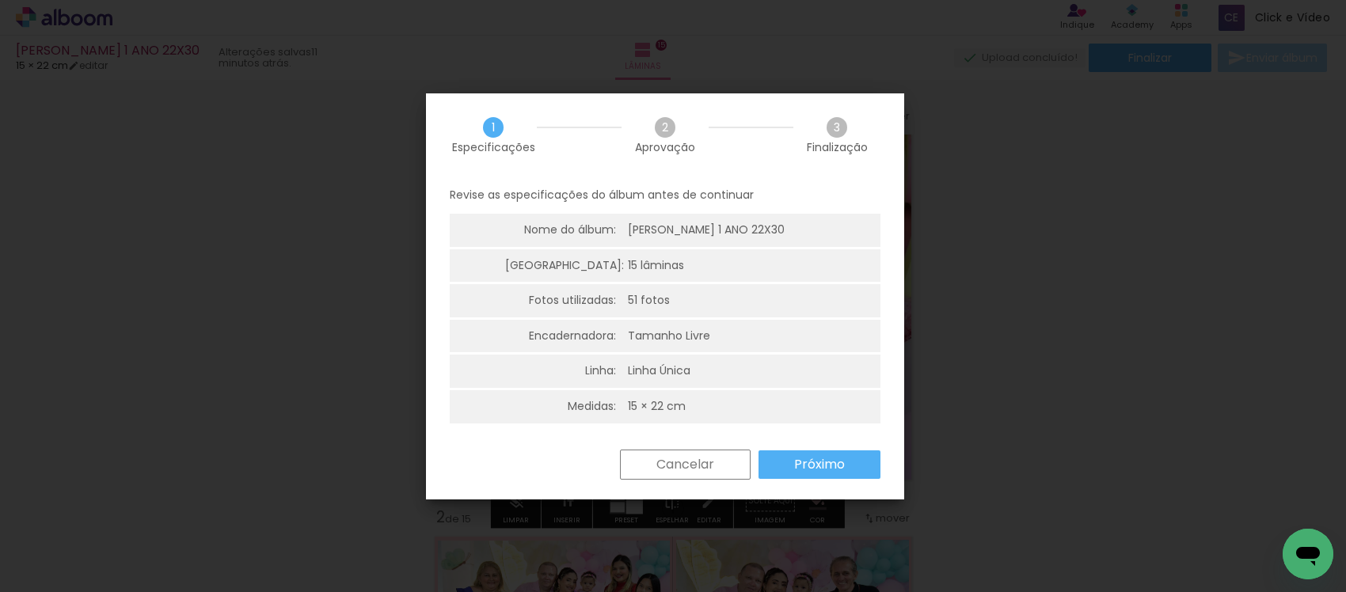
click at [0, 0] on slot "Próximo" at bounding box center [0, 0] width 0 height 0
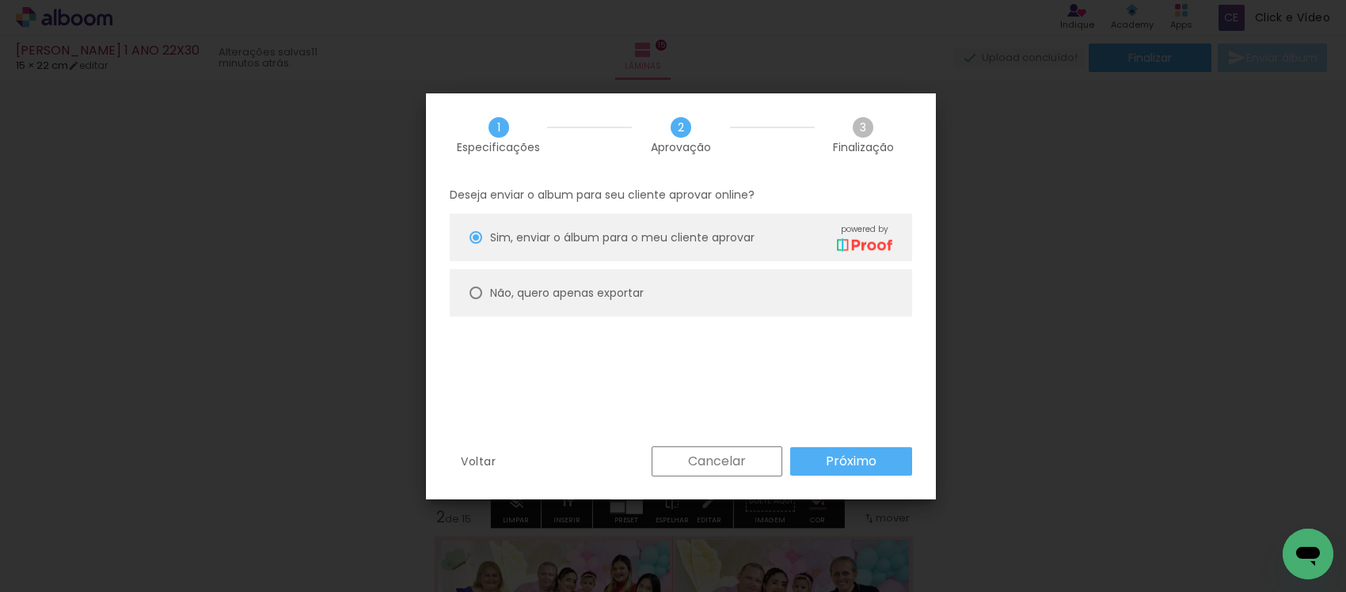
click at [0, 0] on slot "Não, quero apenas exportar" at bounding box center [0, 0] width 0 height 0
type paper-radio-button "on"
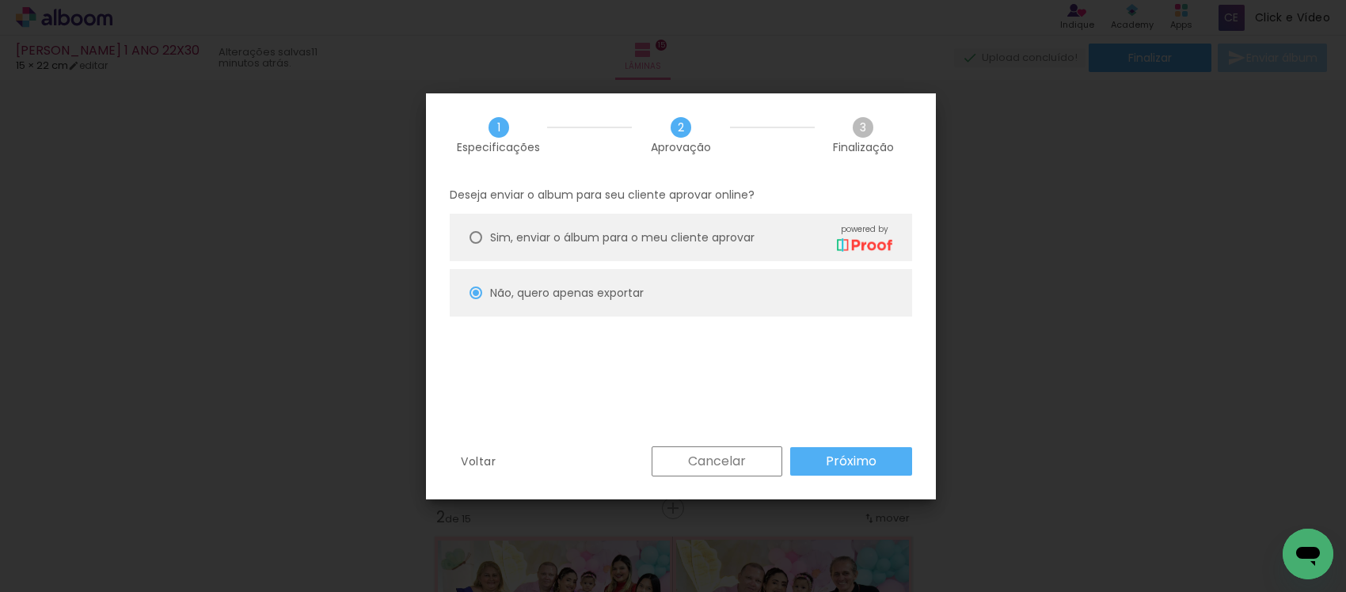
click at [885, 468] on paper-button "Próximo" at bounding box center [851, 461] width 122 height 28
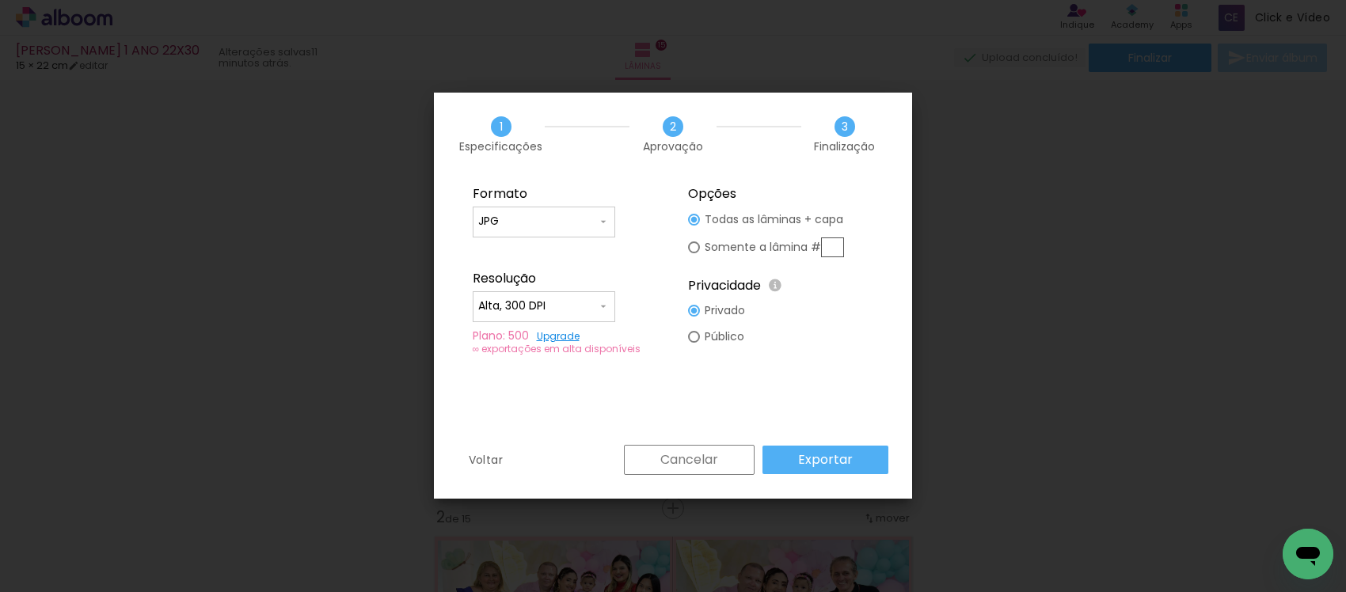
type input "Alta, 300 DPI"
click at [797, 460] on paper-button "Exportar" at bounding box center [825, 460] width 126 height 28
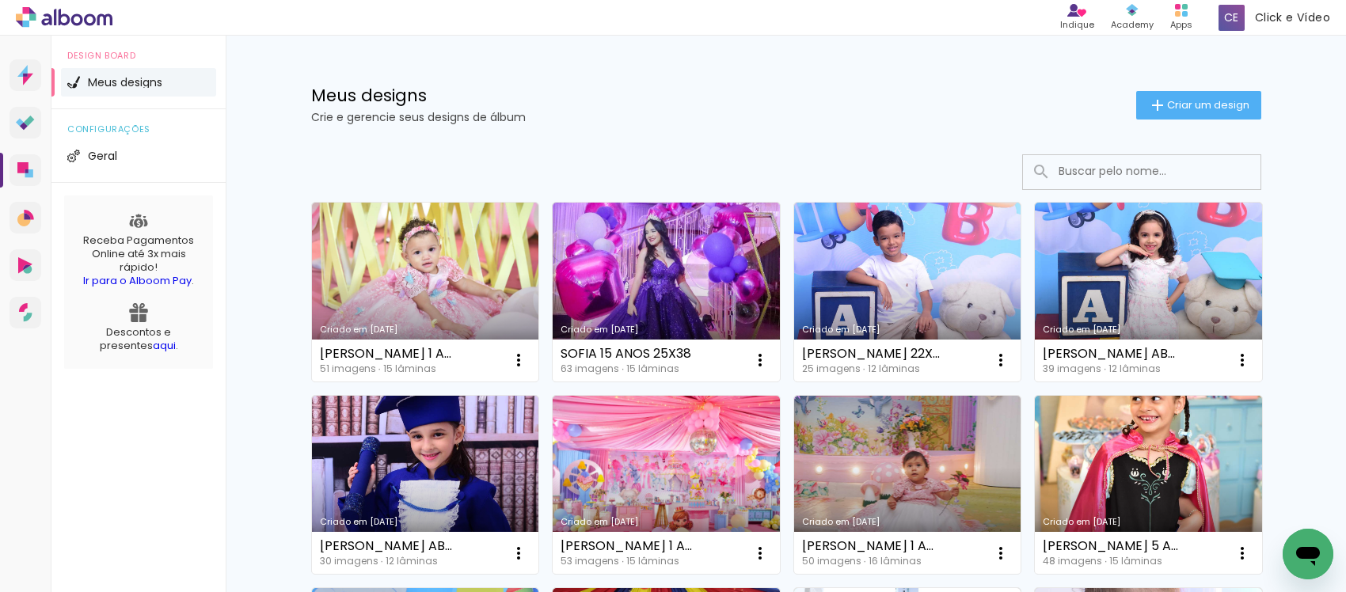
drag, startPoint x: 1198, startPoint y: 112, endPoint x: 1170, endPoint y: 112, distance: 27.7
click at [1198, 112] on paper-button "Criar um design" at bounding box center [1198, 105] width 125 height 28
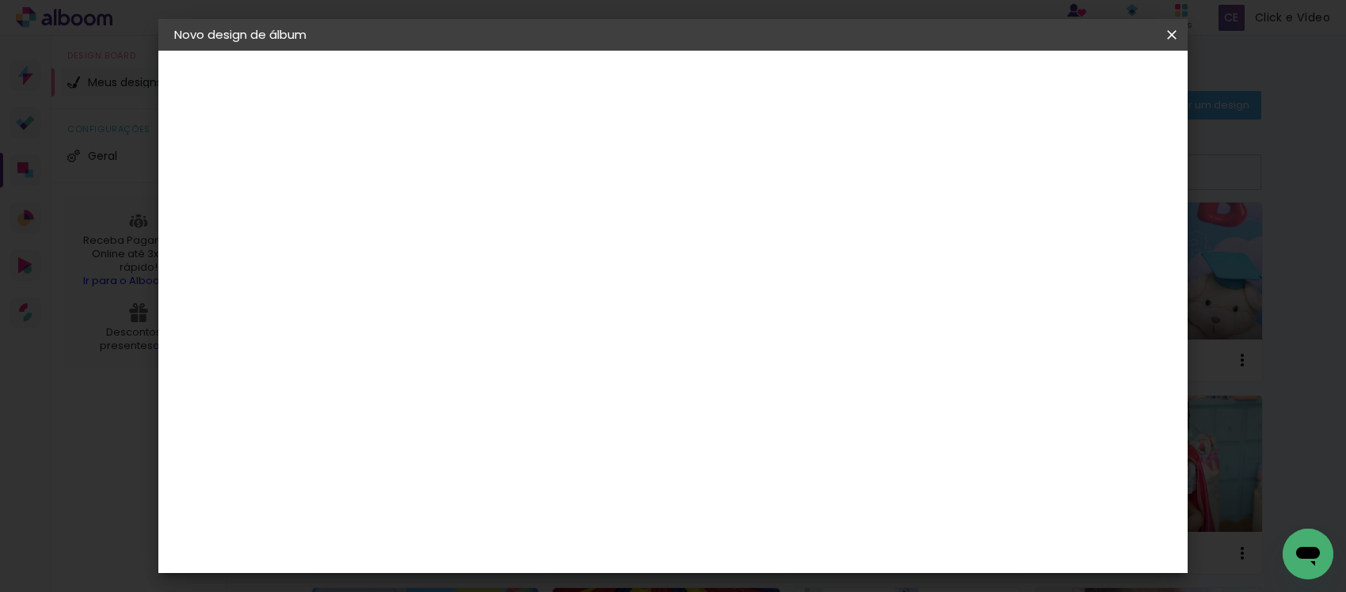
click at [433, 200] on input at bounding box center [433, 212] width 0 height 25
